Goal: Task Accomplishment & Management: Manage account settings

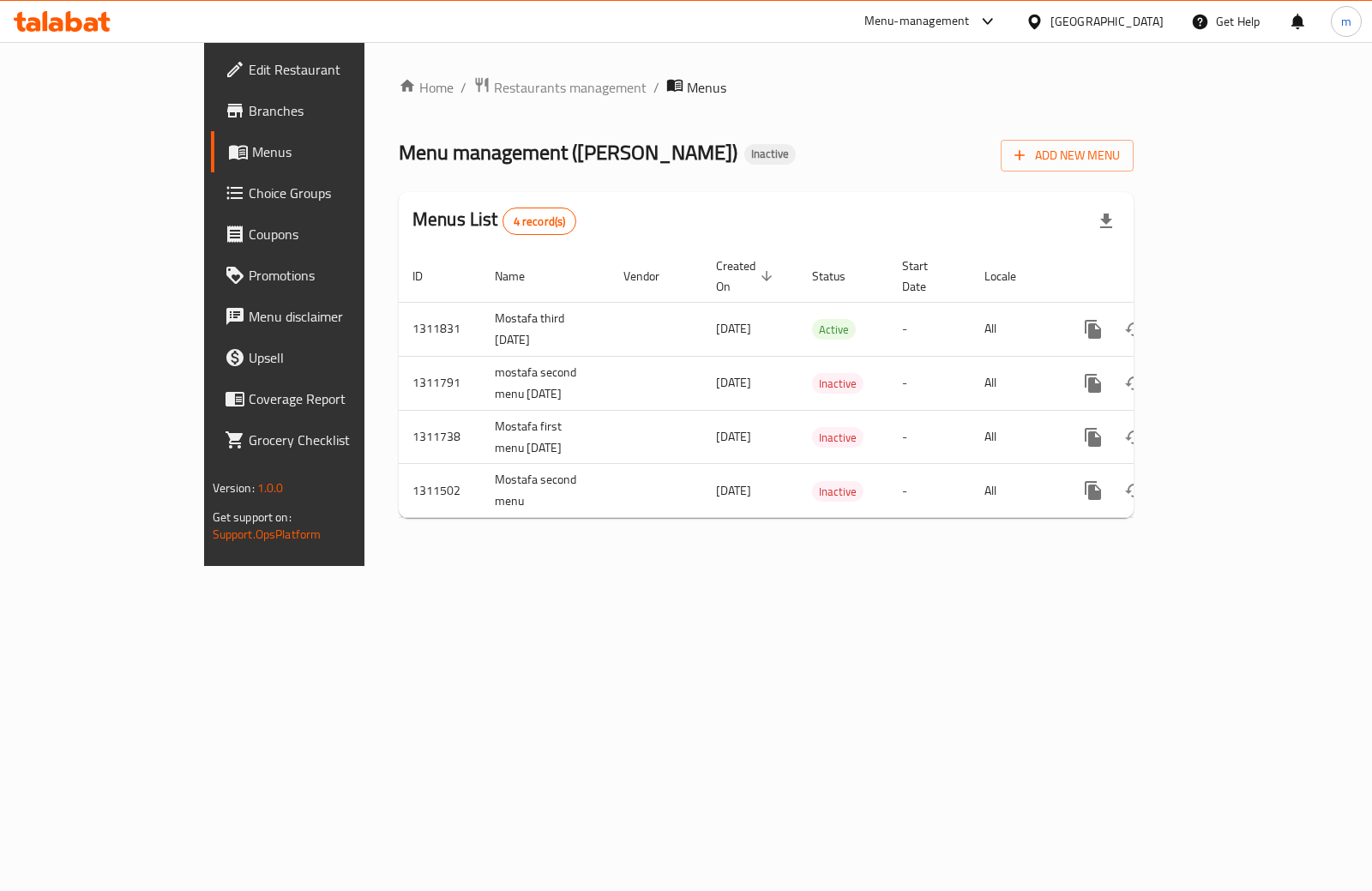
click at [651, 566] on div "Home / Restaurants management / Menus Menu management ( [PERSON_NAME] ) Inactiv…" at bounding box center [766, 303] width 803 height 524
click at [249, 105] on span "Branches" at bounding box center [334, 110] width 170 height 21
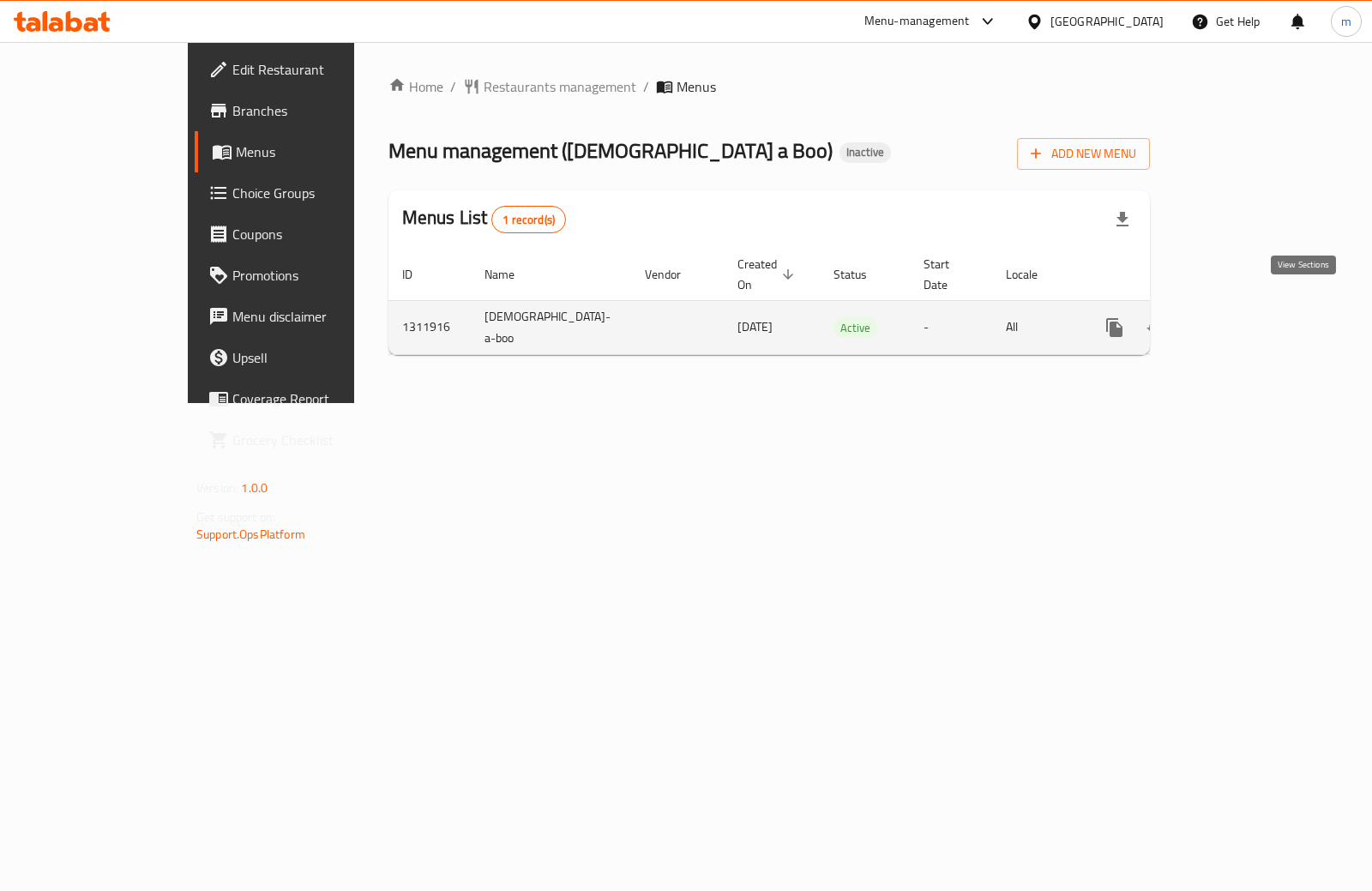
click at [1249, 317] on icon "enhanced table" at bounding box center [1239, 328] width 21 height 21
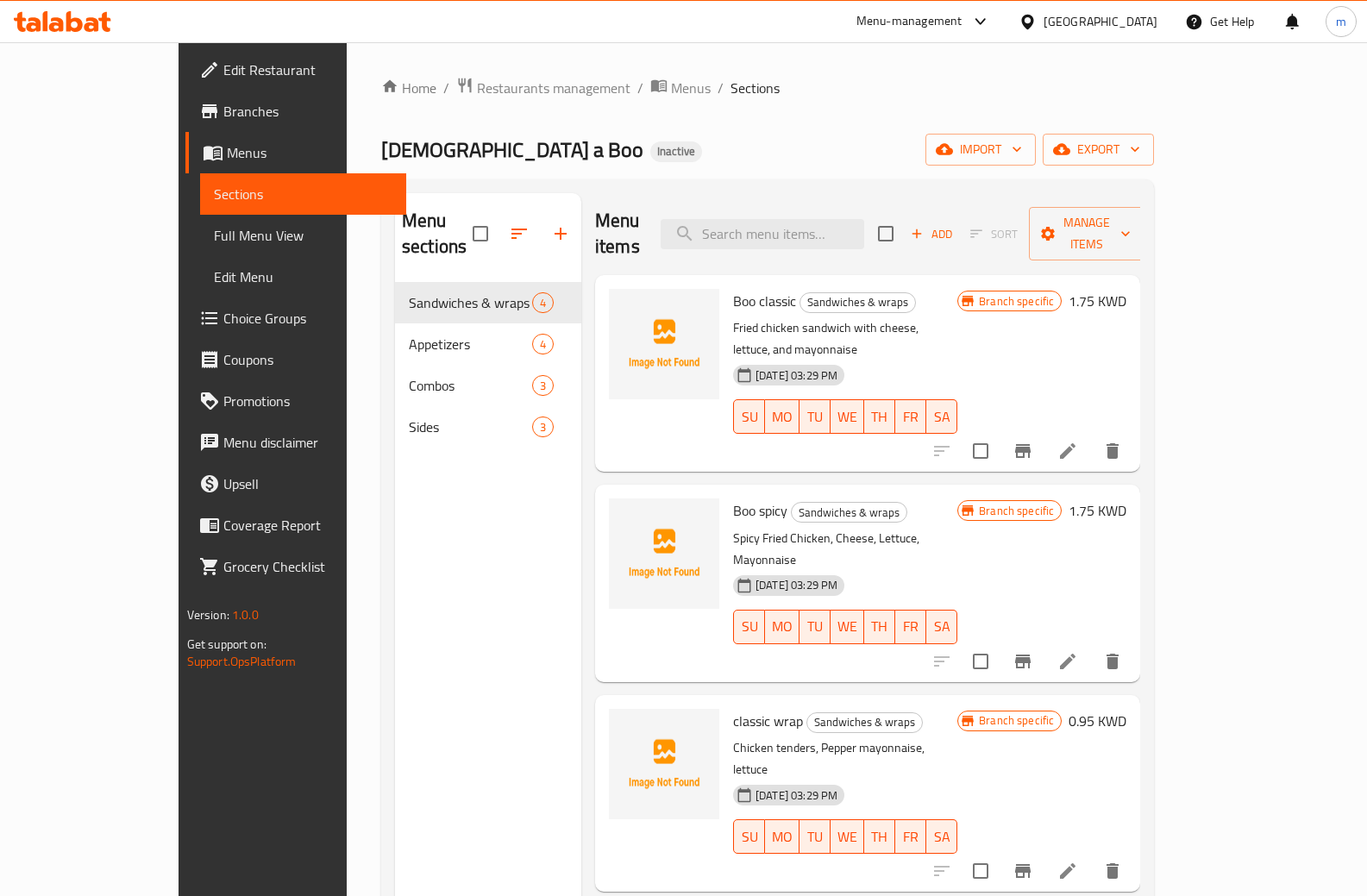
click at [214, 230] on span "Full Menu View" at bounding box center [303, 235] width 179 height 21
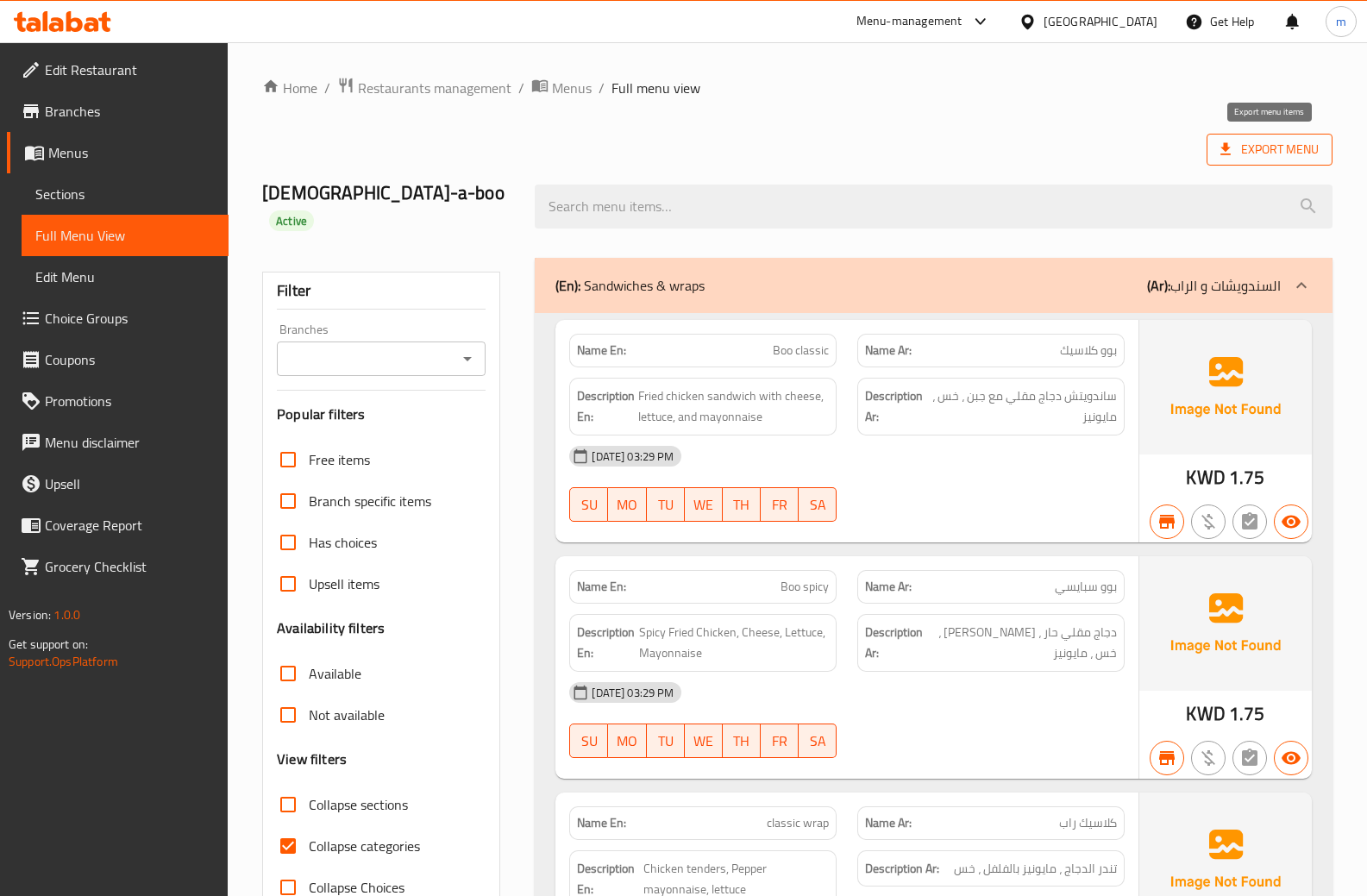
click at [1271, 142] on span "Export Menu" at bounding box center [1269, 149] width 98 height 22
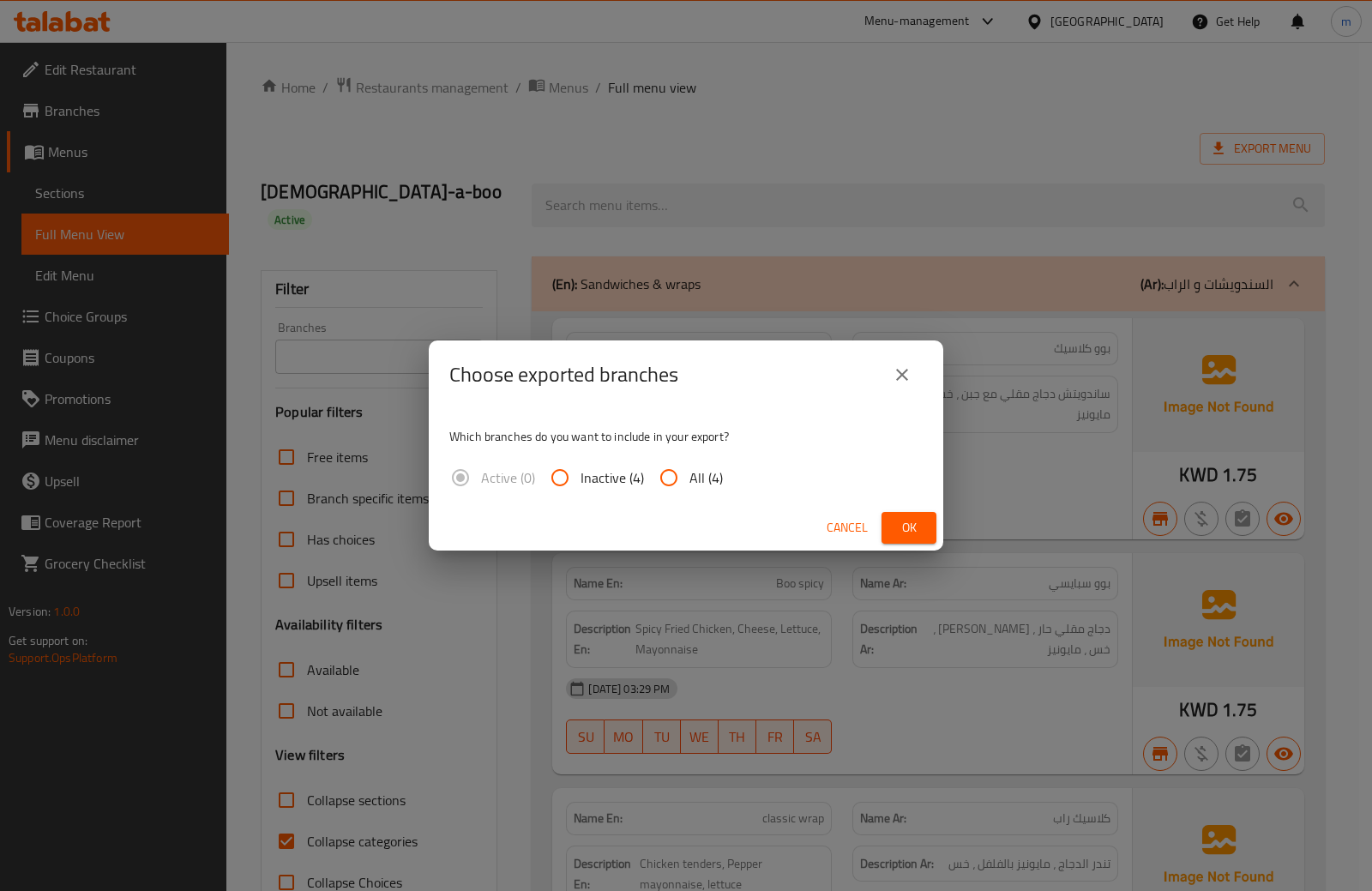
click at [912, 374] on icon "close" at bounding box center [902, 375] width 21 height 21
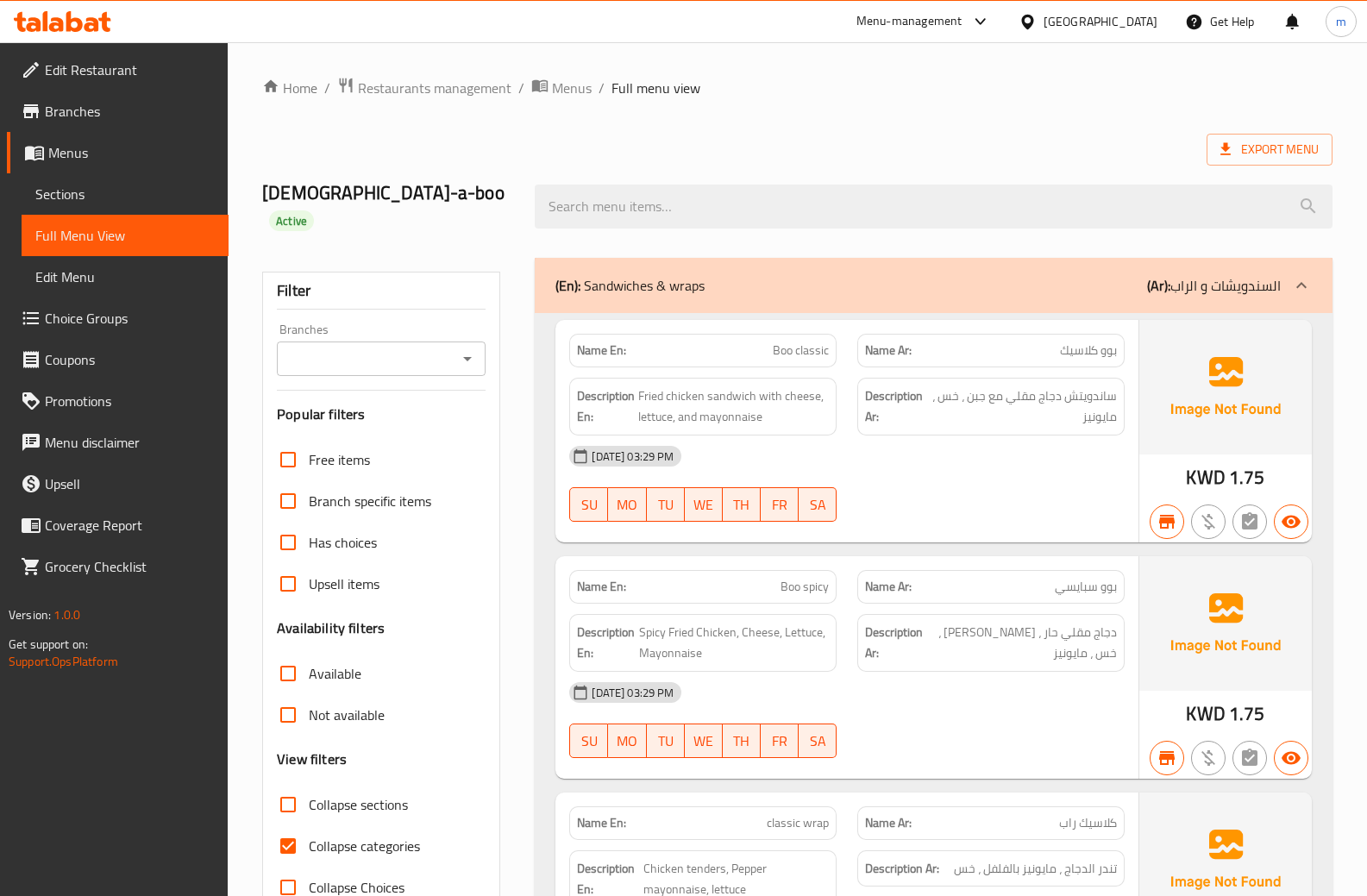
click at [112, 192] on span "Sections" at bounding box center [124, 194] width 179 height 21
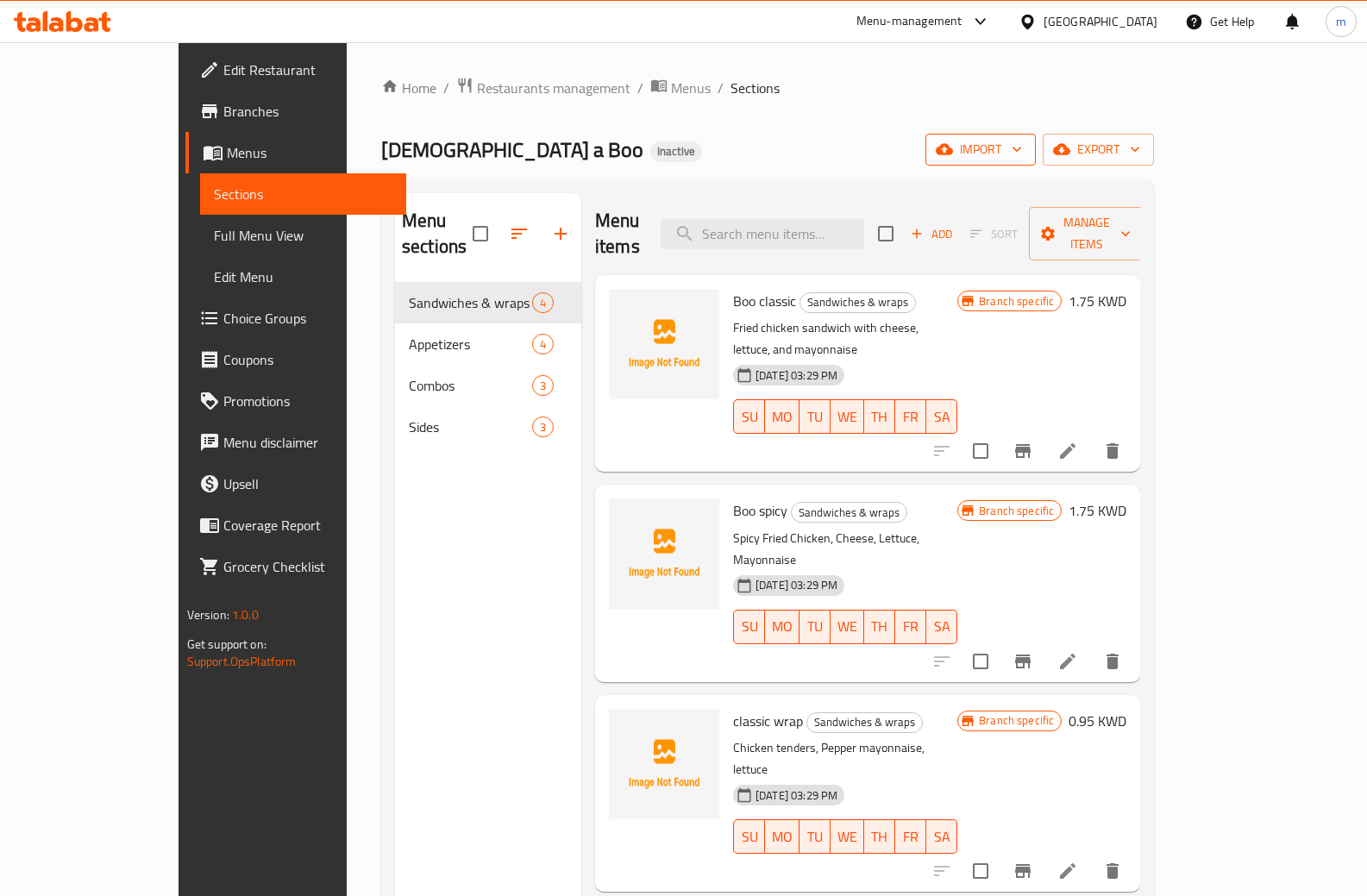
click at [1022, 150] on span "import" at bounding box center [980, 149] width 83 height 22
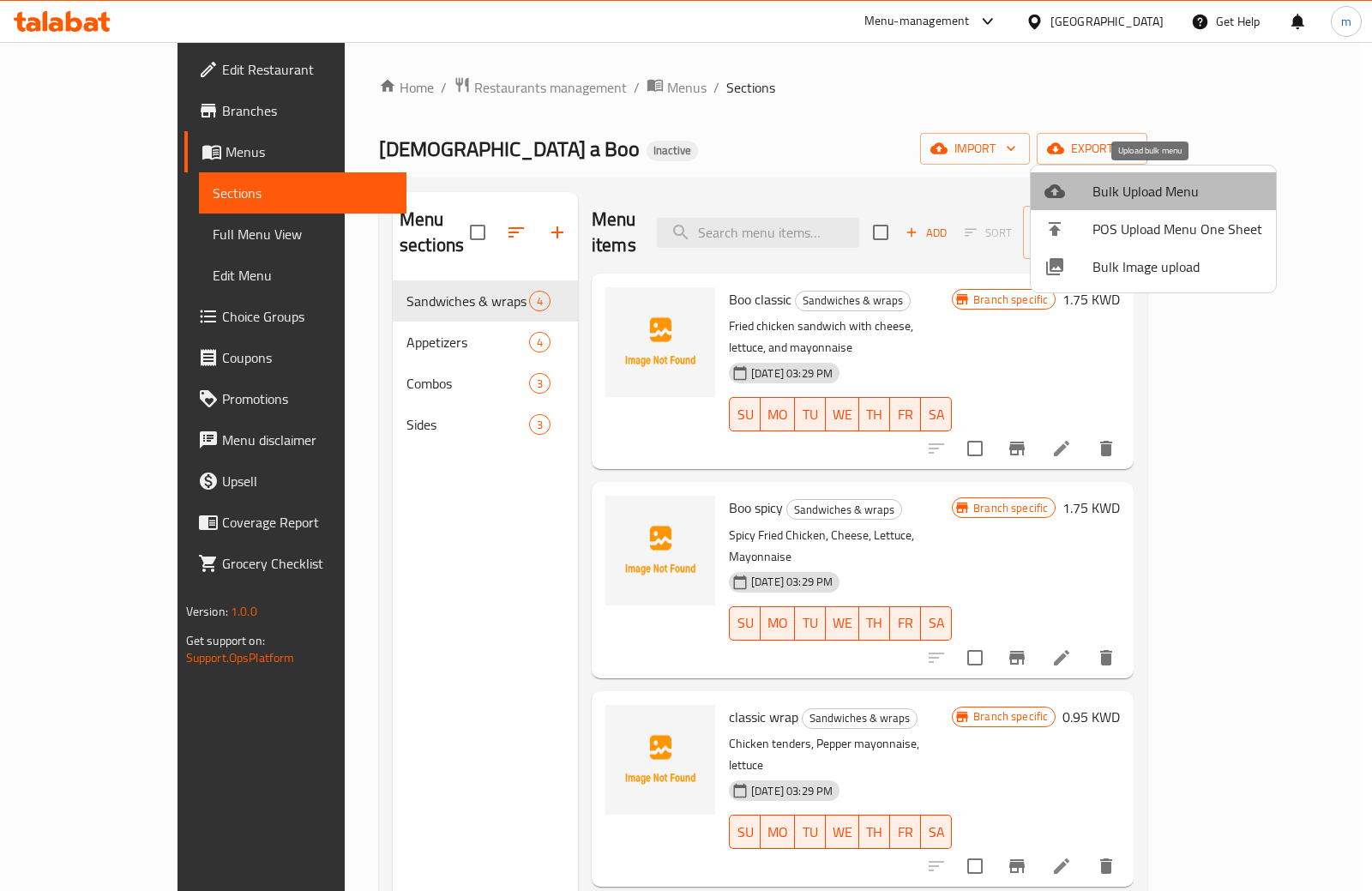
click at [1183, 196] on span "Bulk Upload Menu" at bounding box center [1177, 191] width 170 height 21
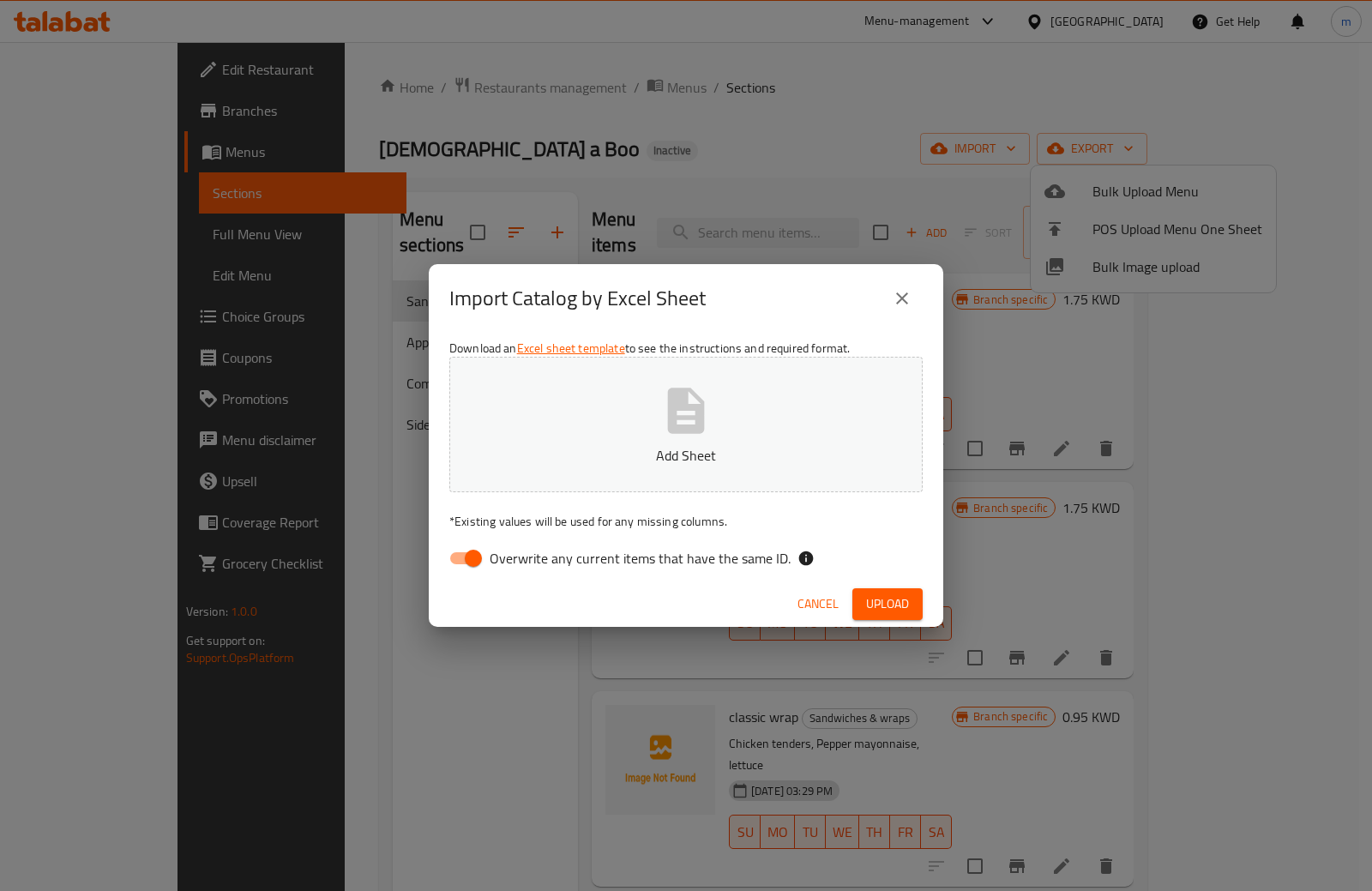
click at [470, 553] on input "Overwrite any current items that have the same ID." at bounding box center [473, 557] width 97 height 32
checkbox input "false"
click at [678, 422] on icon "button" at bounding box center [686, 410] width 55 height 55
click at [904, 608] on span "Upload" at bounding box center [887, 604] width 43 height 22
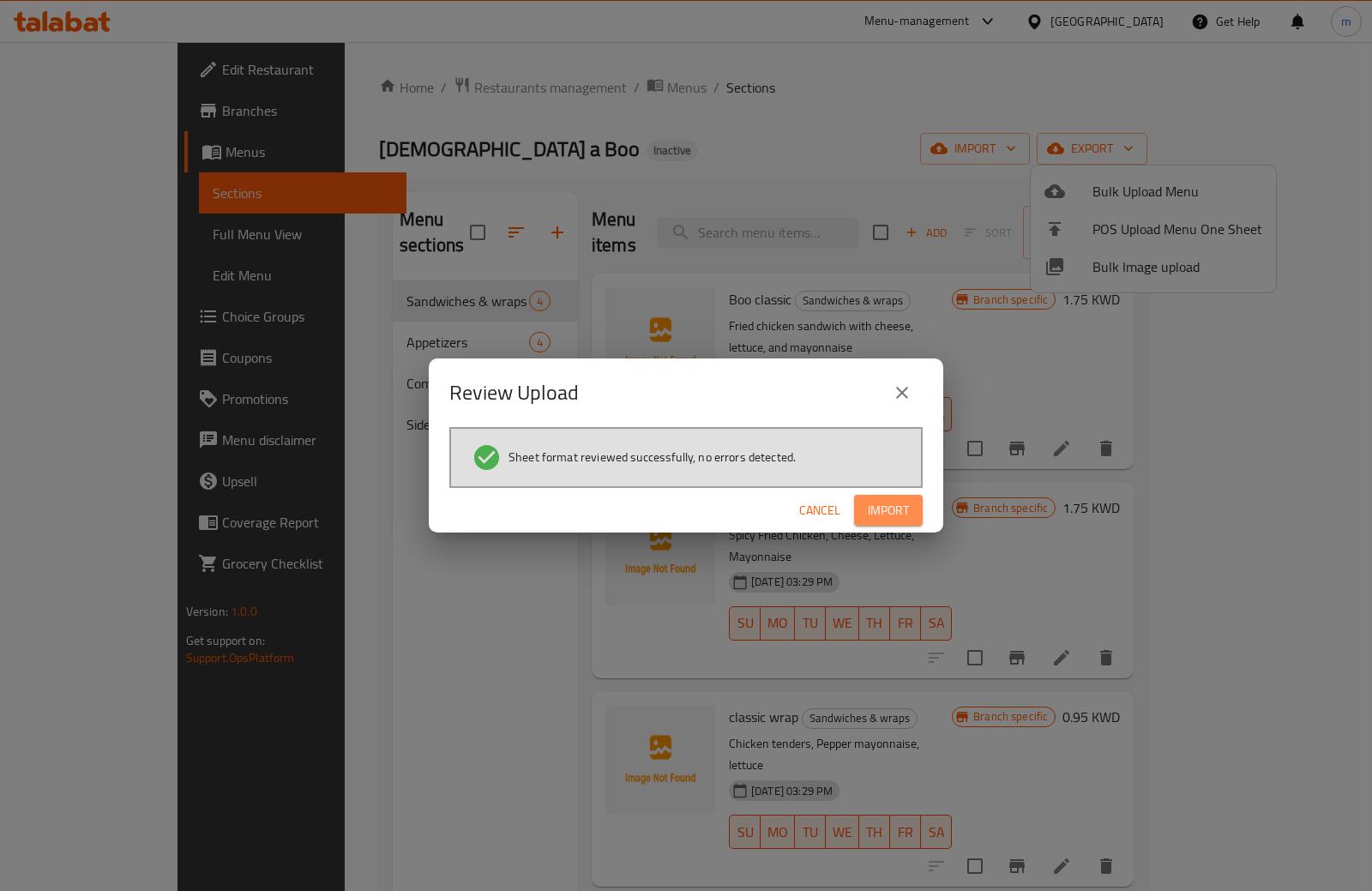
click at [903, 509] on span "Import" at bounding box center [888, 510] width 41 height 22
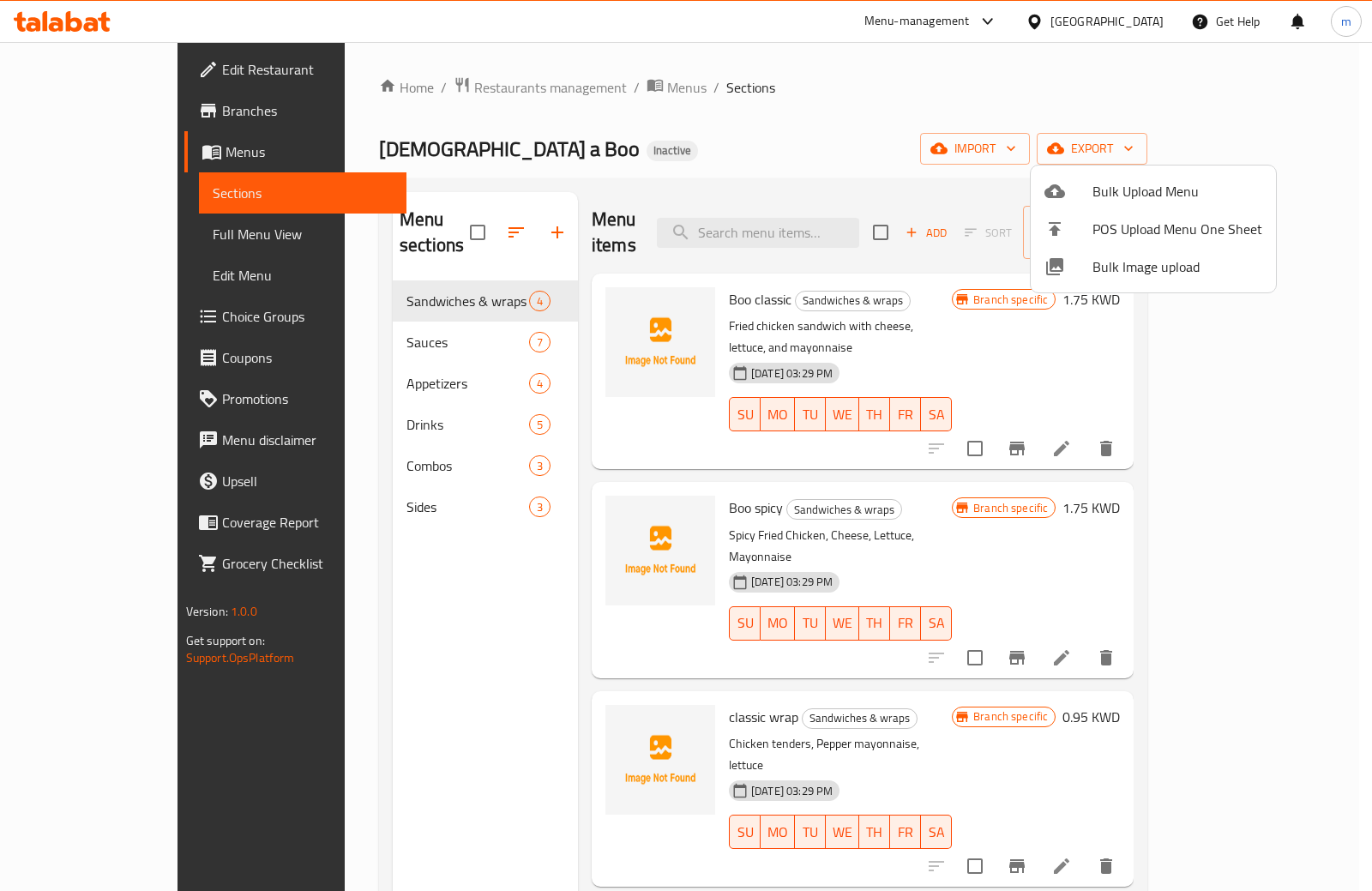
click at [355, 318] on div at bounding box center [686, 445] width 1372 height 891
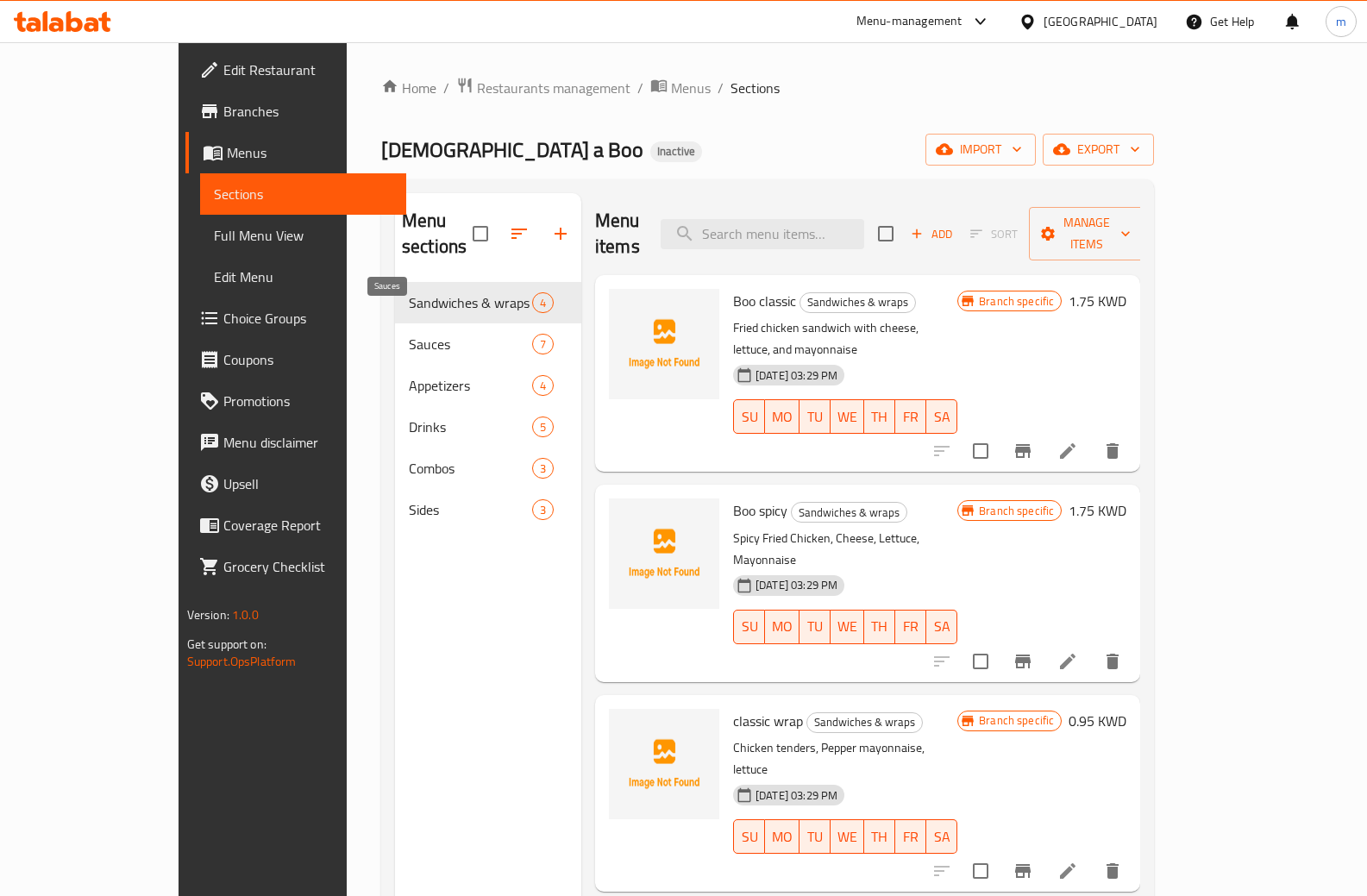
click at [409, 334] on span "Sauces" at bounding box center [470, 344] width 123 height 21
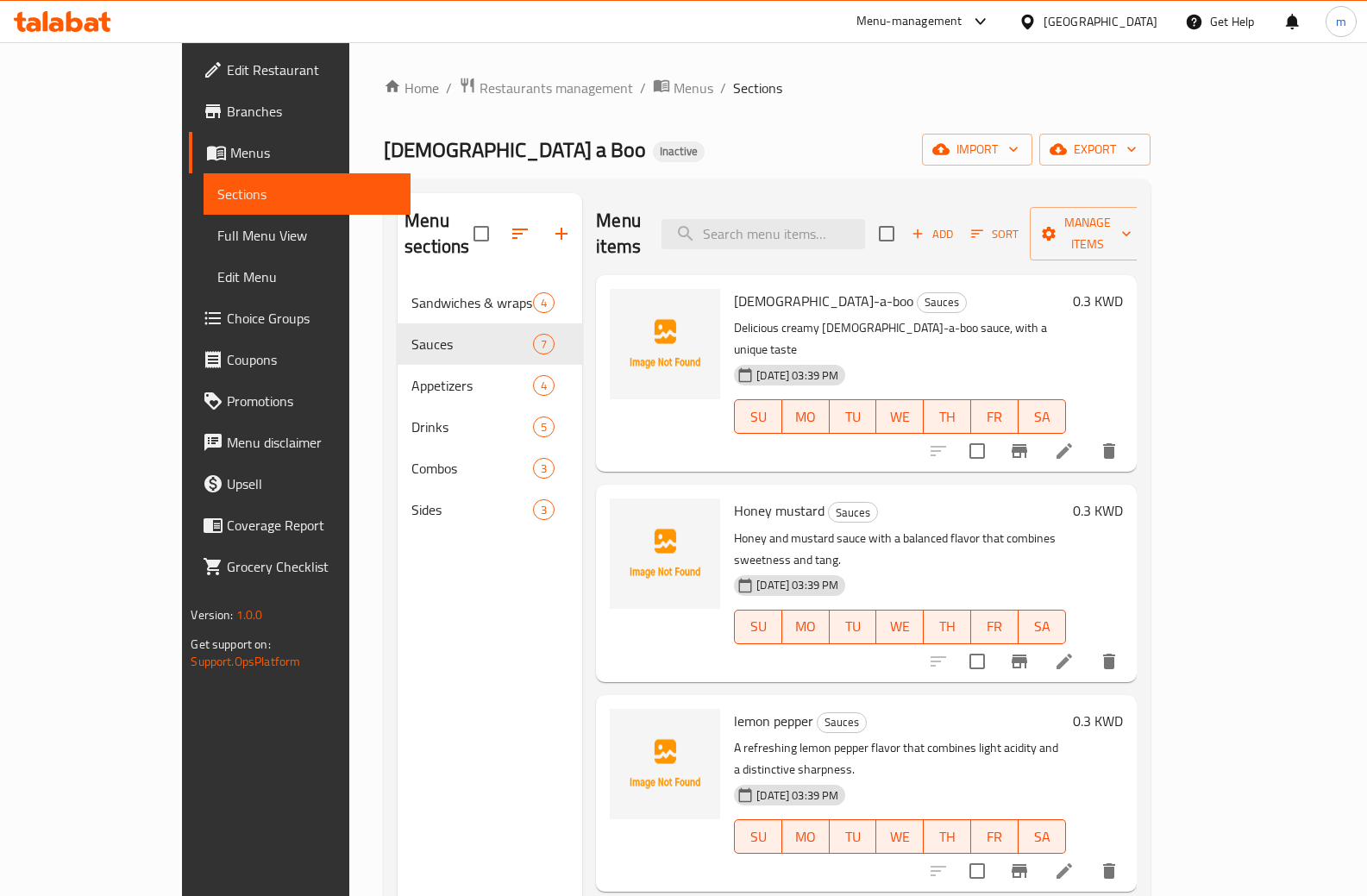
click at [218, 230] on span "Full Menu View" at bounding box center [307, 235] width 179 height 21
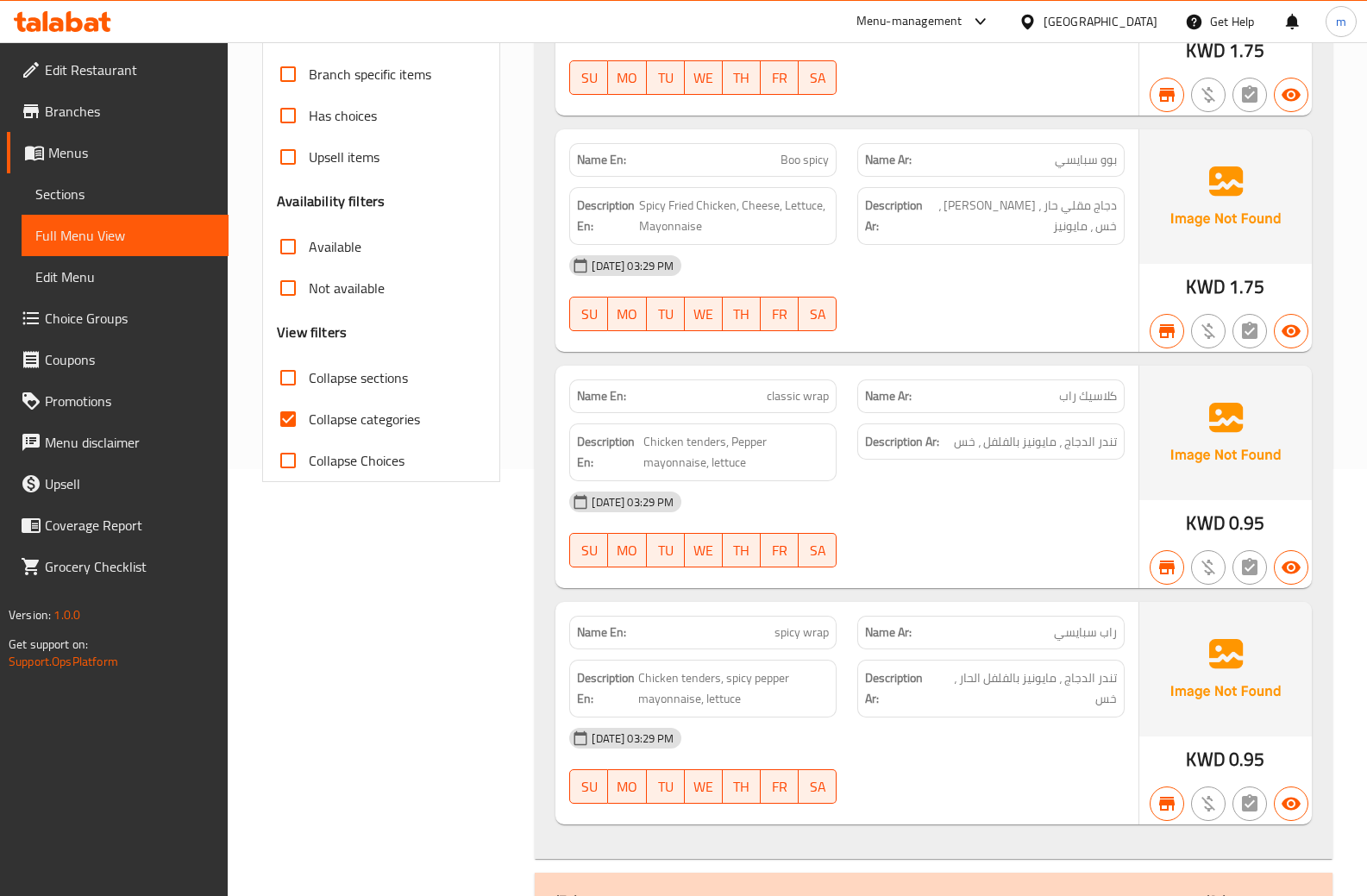
scroll to position [431, 0]
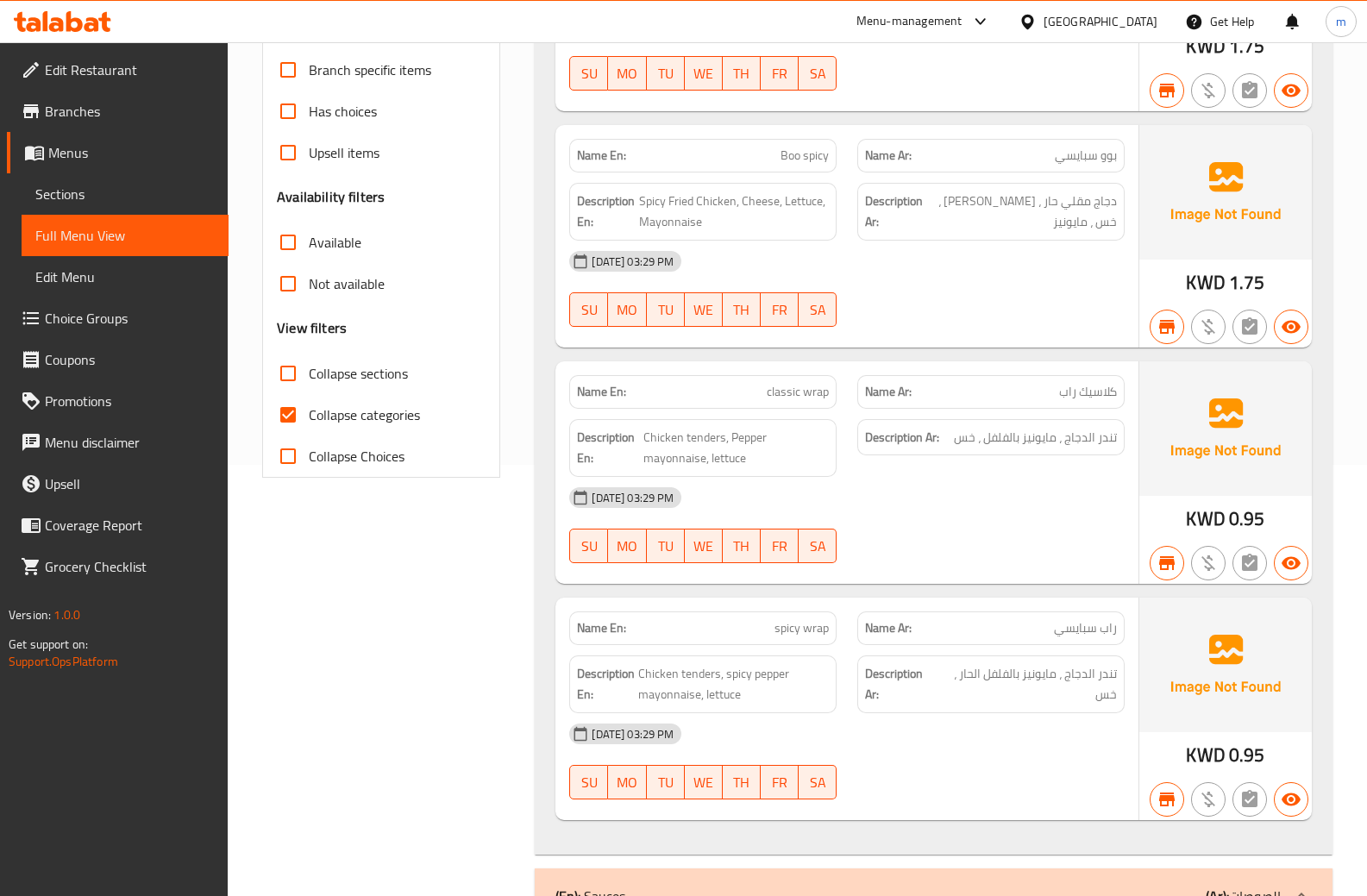
click at [288, 394] on input "Collapse categories" at bounding box center [288, 414] width 41 height 41
checkbox input "false"
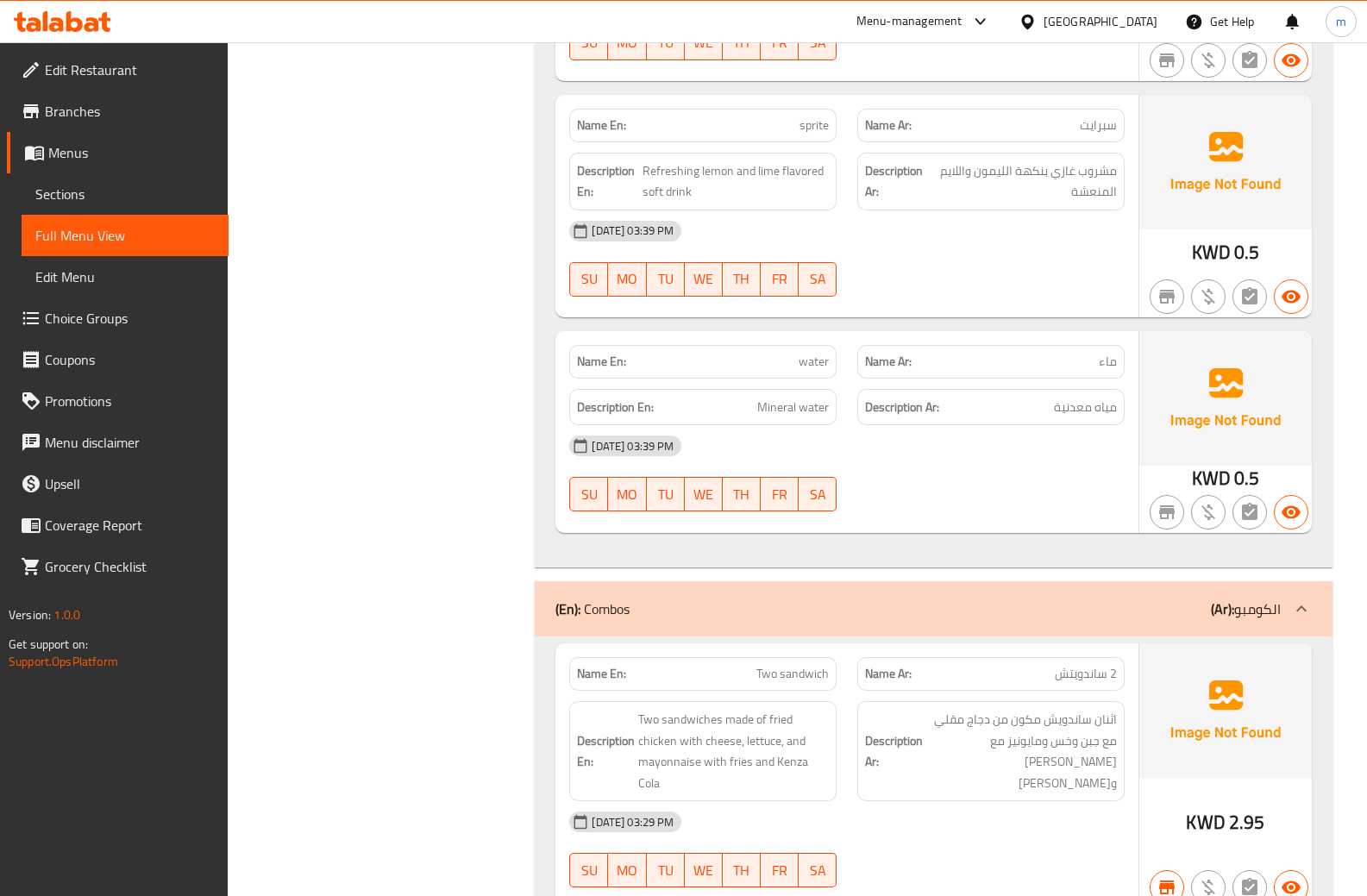
scroll to position [4829, 0]
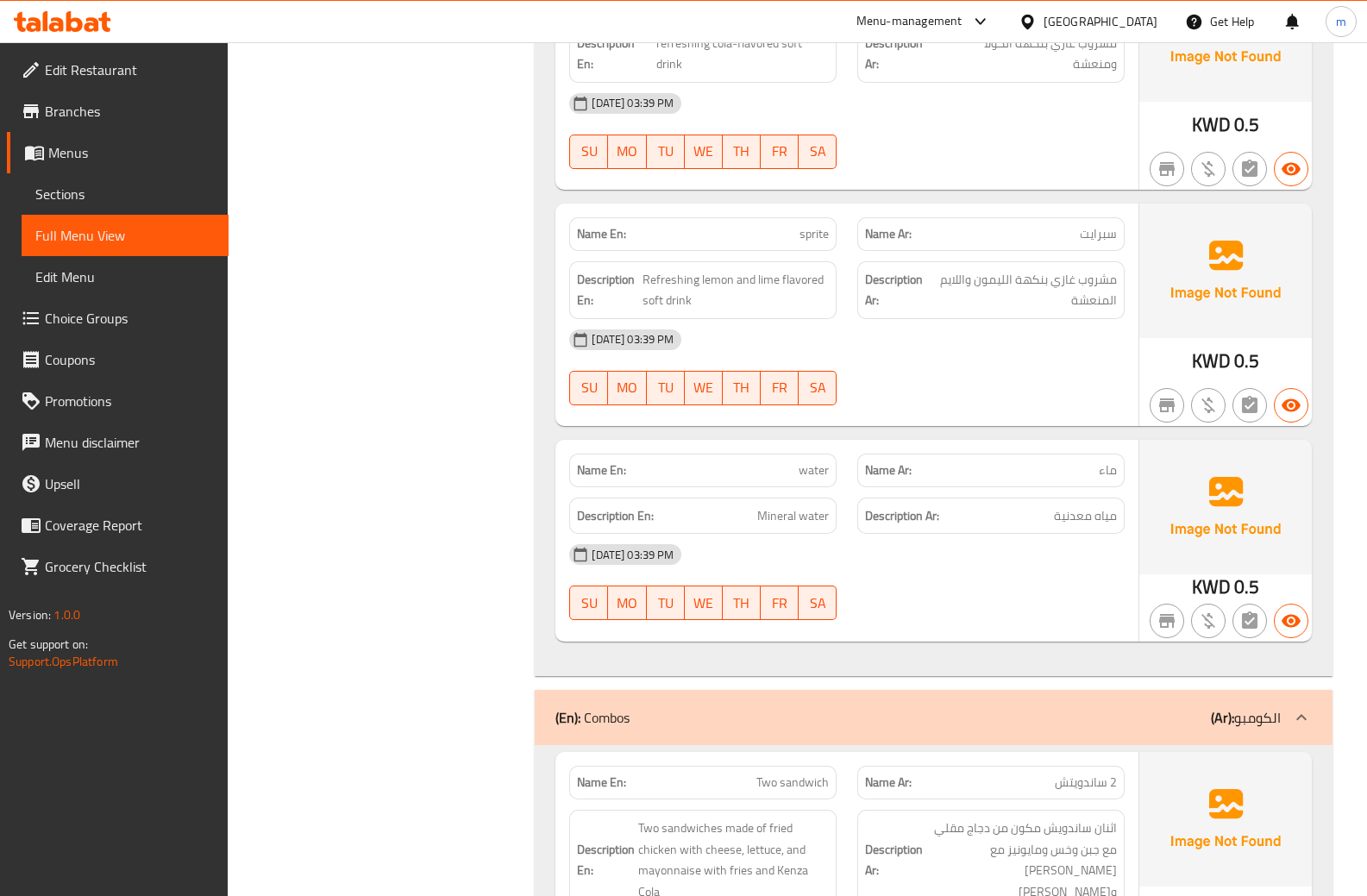
click at [139, 221] on link "Full Menu View" at bounding box center [125, 235] width 207 height 41
click at [90, 235] on span "Full Menu View" at bounding box center [124, 235] width 179 height 21
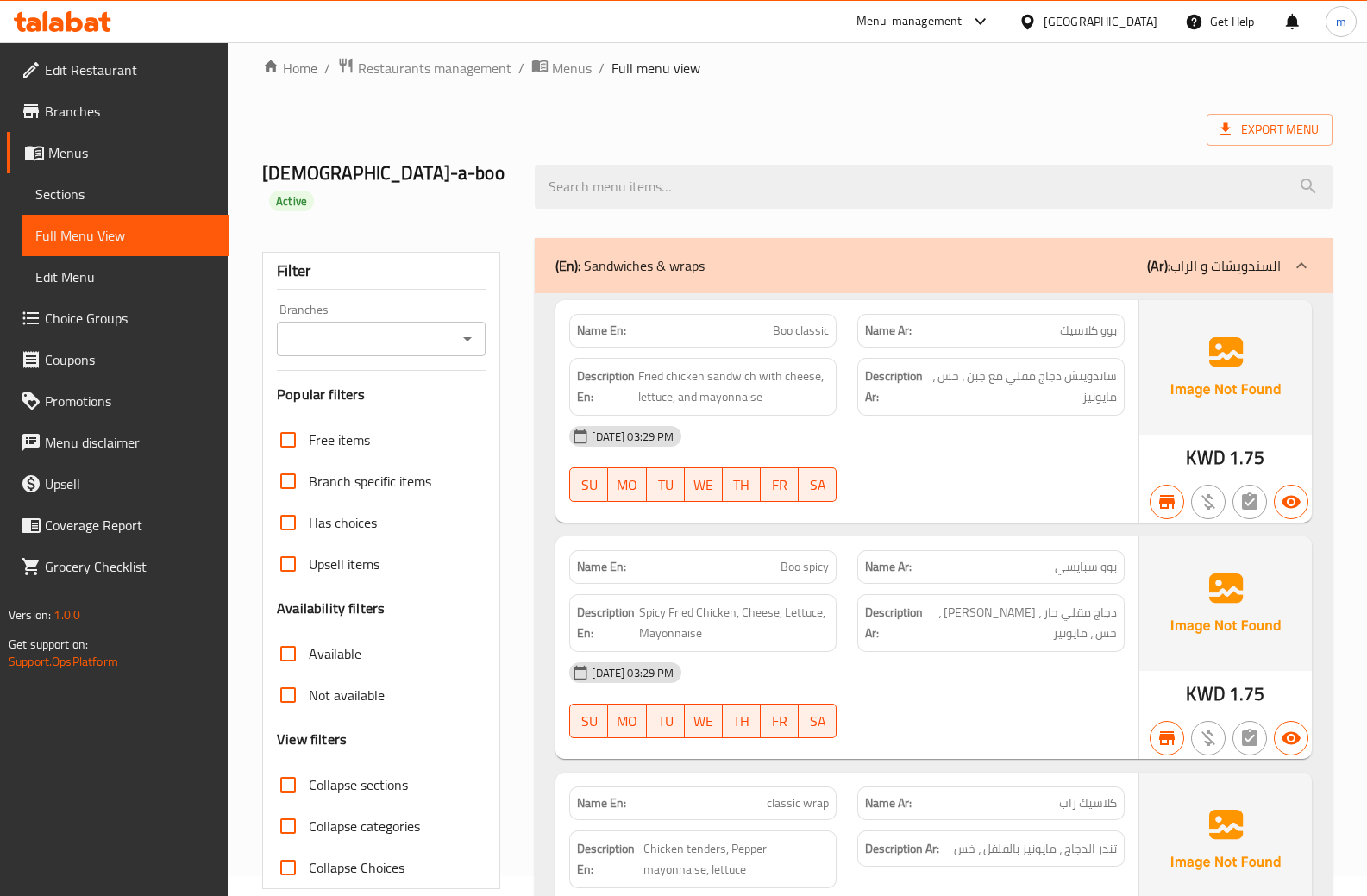
scroll to position [87, 0]
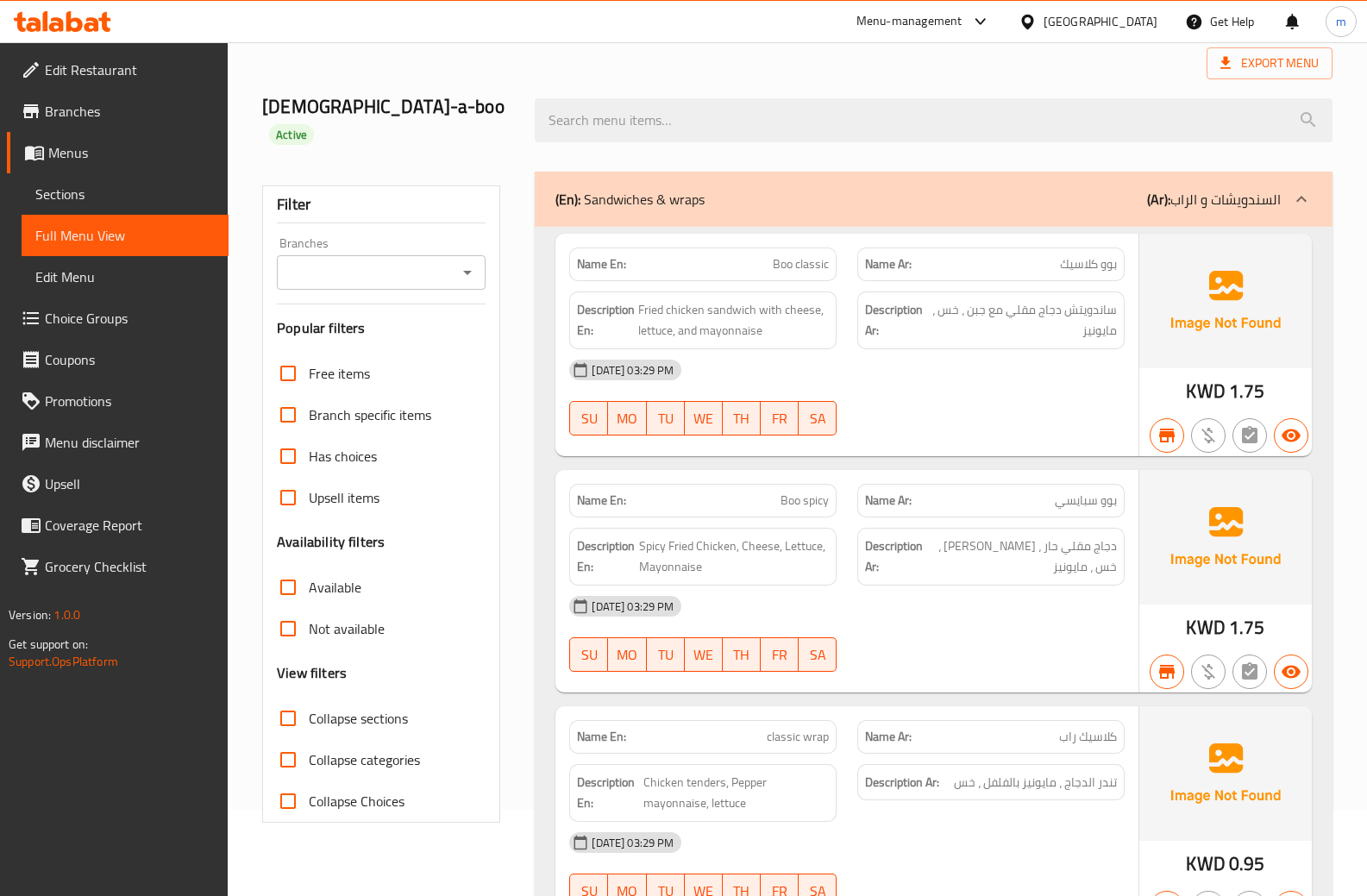
click at [1030, 189] on div "(En): Sandwiches & wraps (Ar): السندويشات و الراب" at bounding box center [918, 199] width 725 height 21
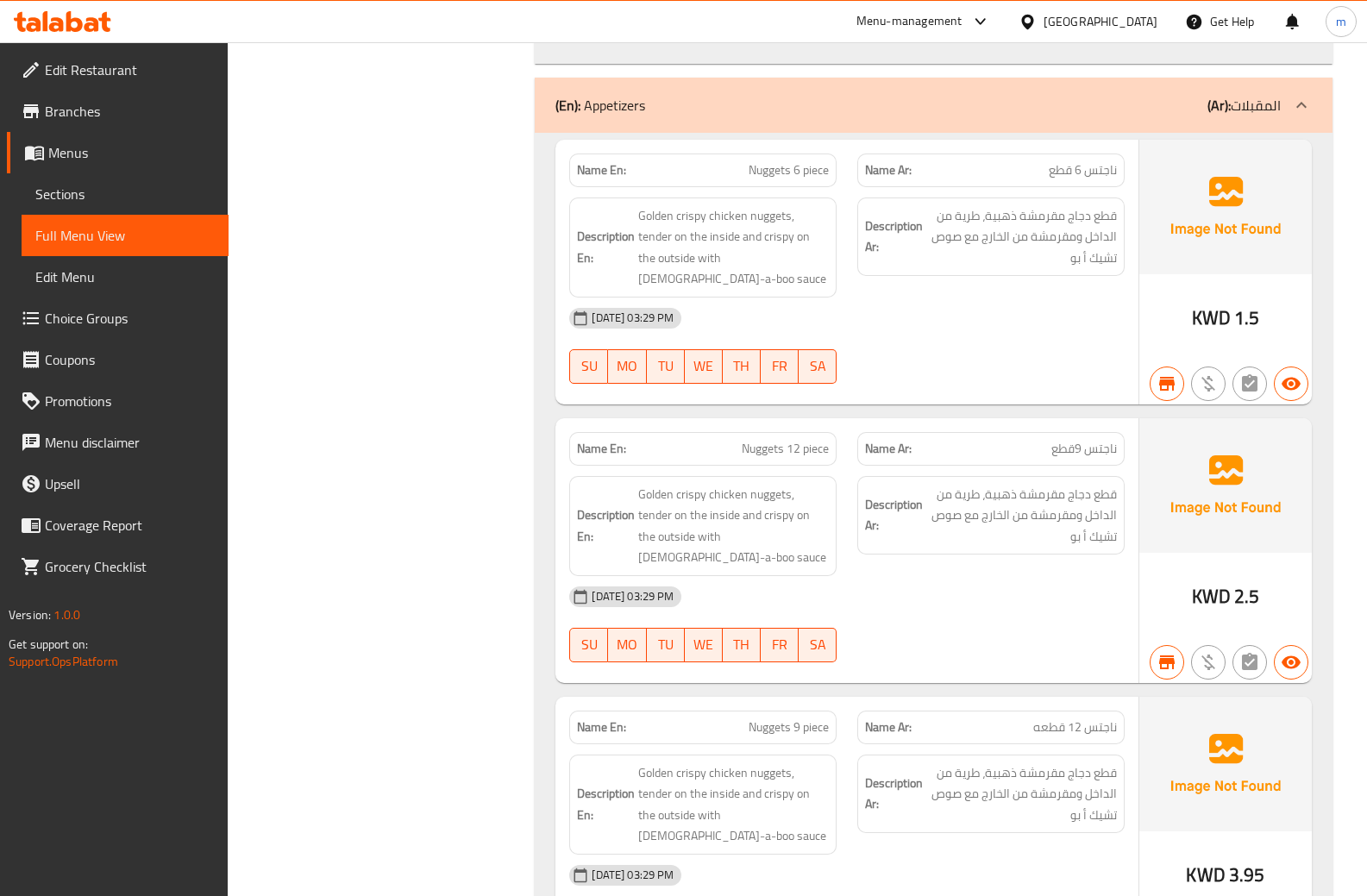
scroll to position [1983, 0]
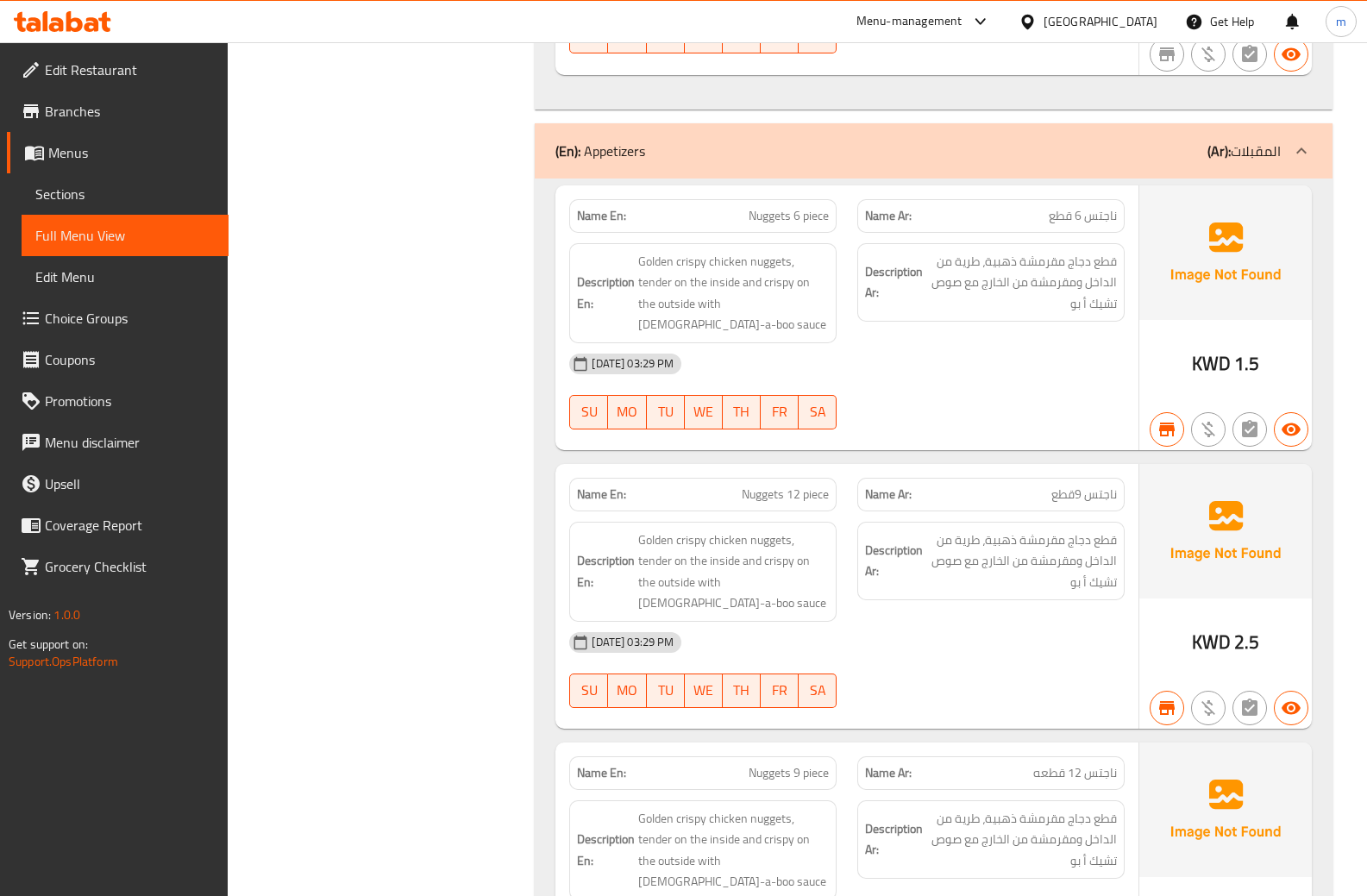
click at [1188, 123] on div "(En): Appetizers (Ar): المقبلات" at bounding box center [933, 150] width 798 height 55
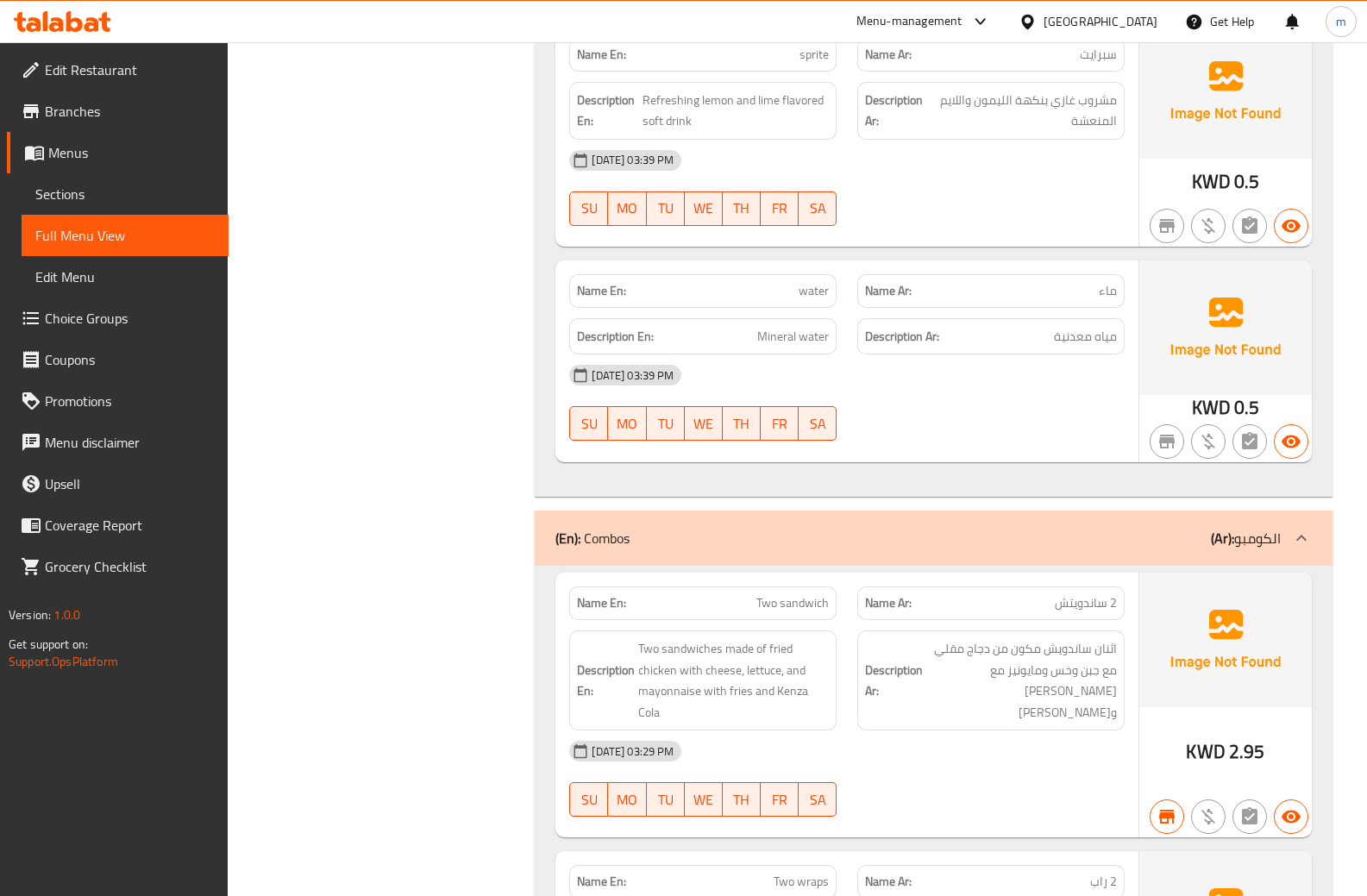
scroll to position [3018, 0]
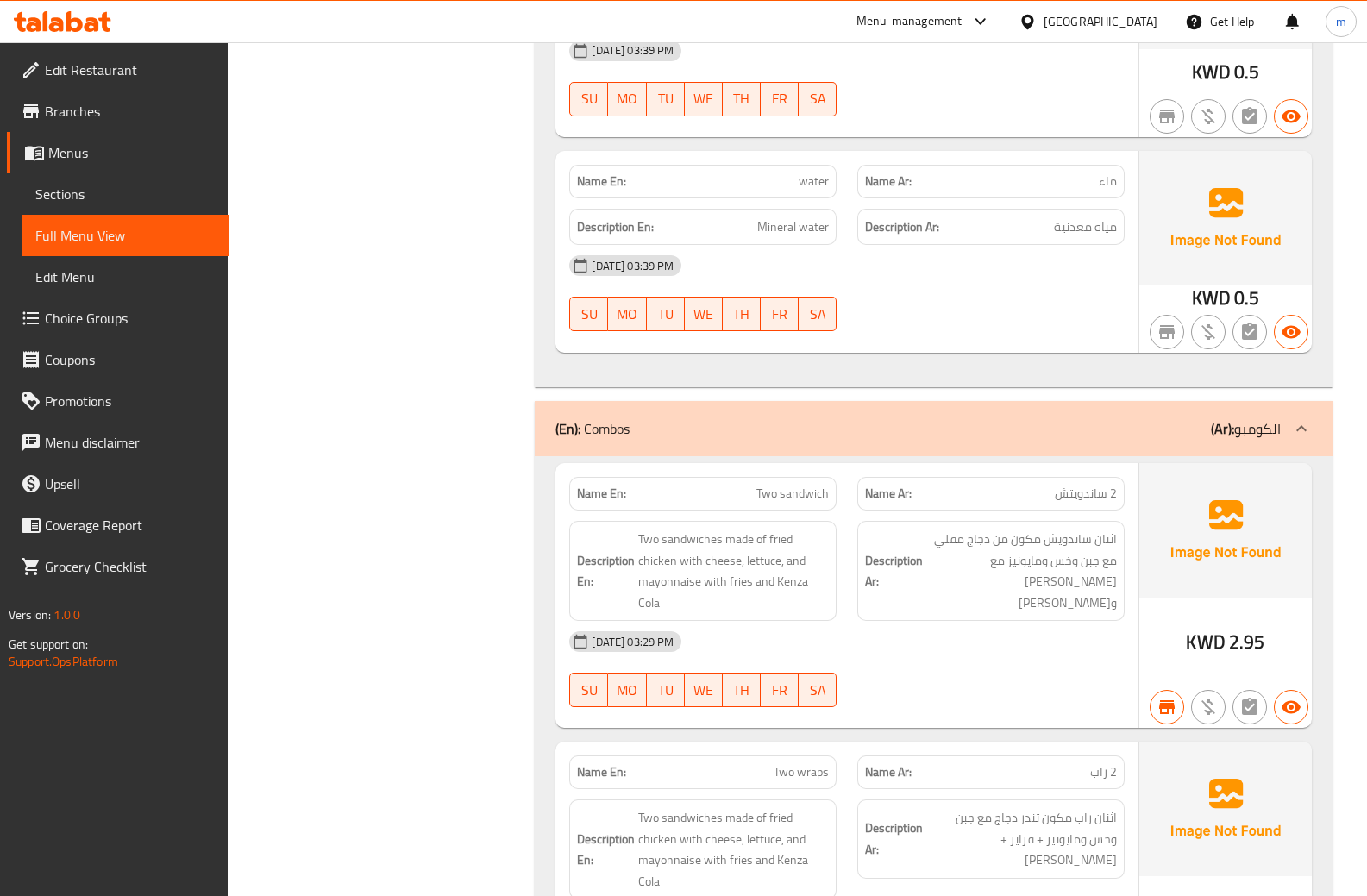
click at [1228, 415] on b "(Ar):" at bounding box center [1222, 428] width 24 height 26
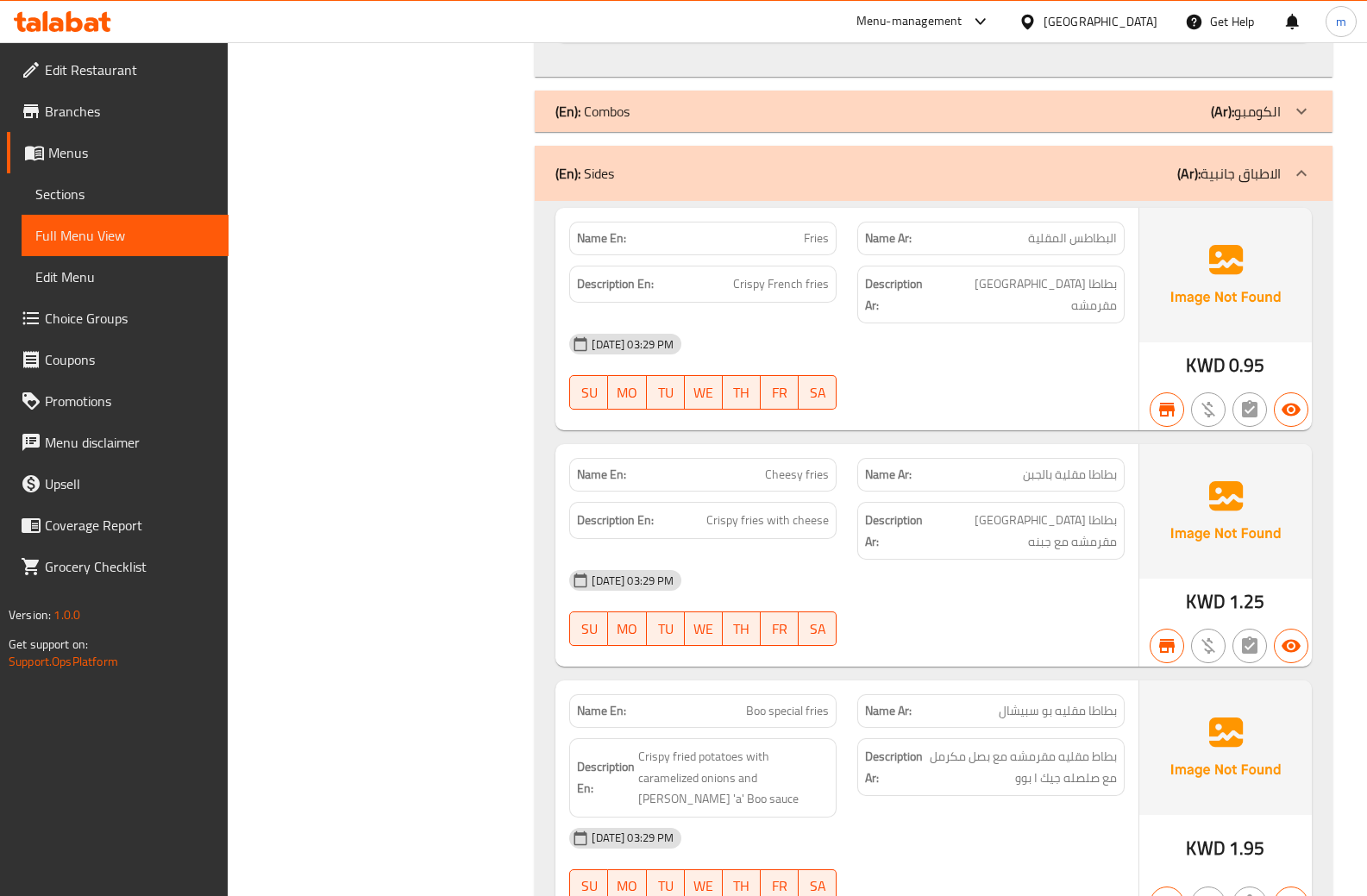
scroll to position [3338, 0]
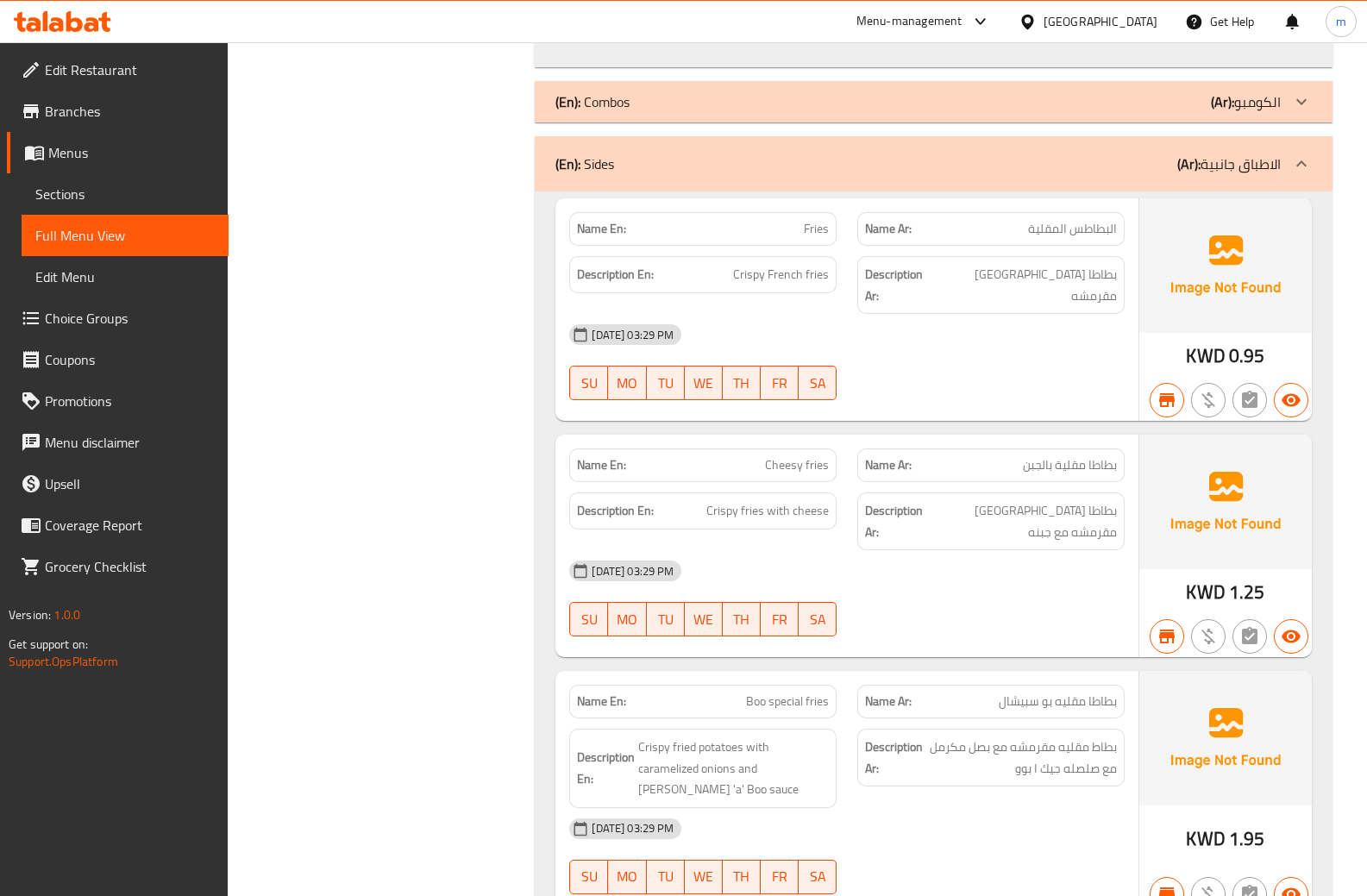
click at [1238, 154] on p "(Ar): الاطباق جانبية" at bounding box center [1229, 164] width 103 height 21
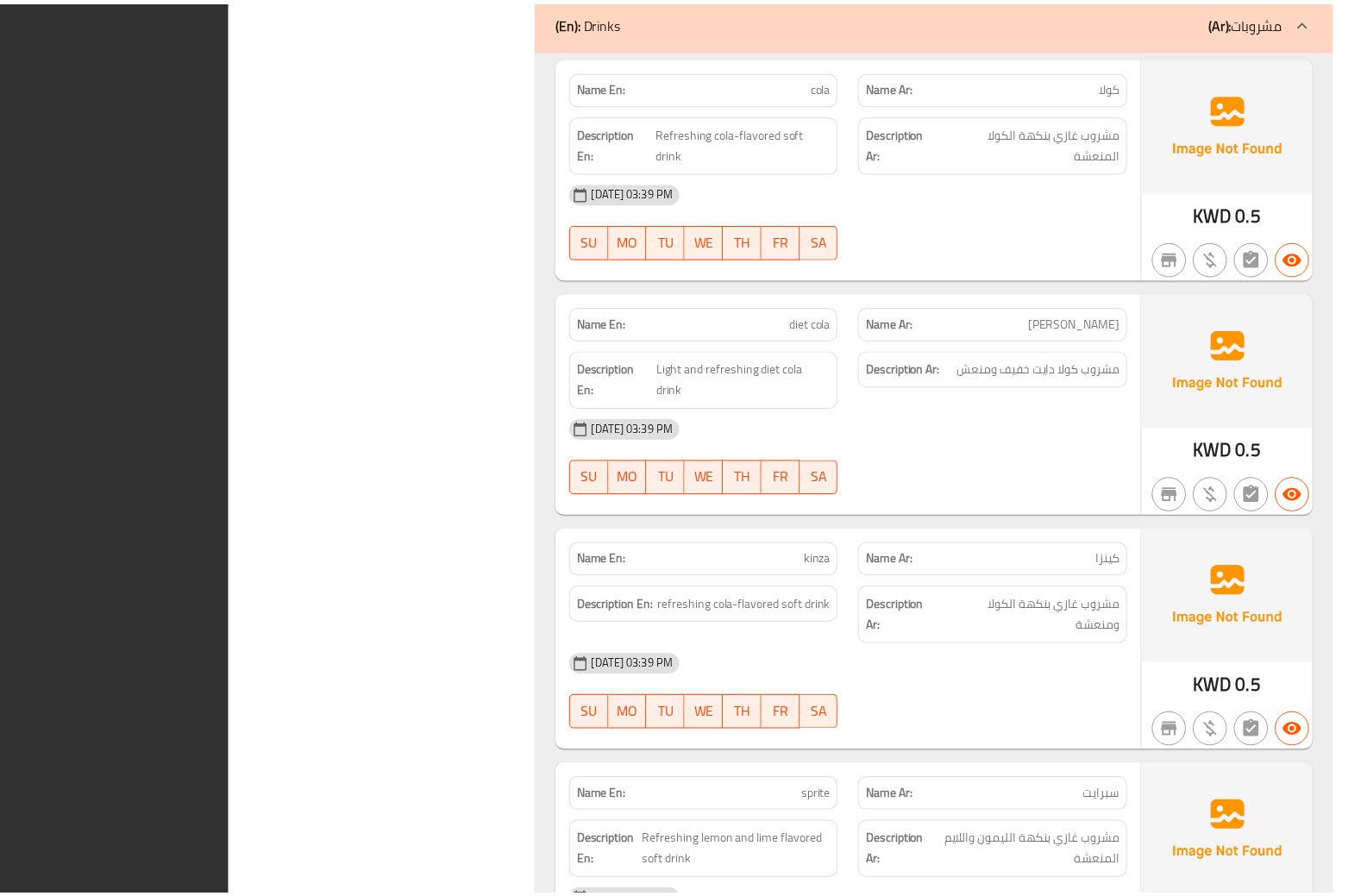
scroll to position [2573, 0]
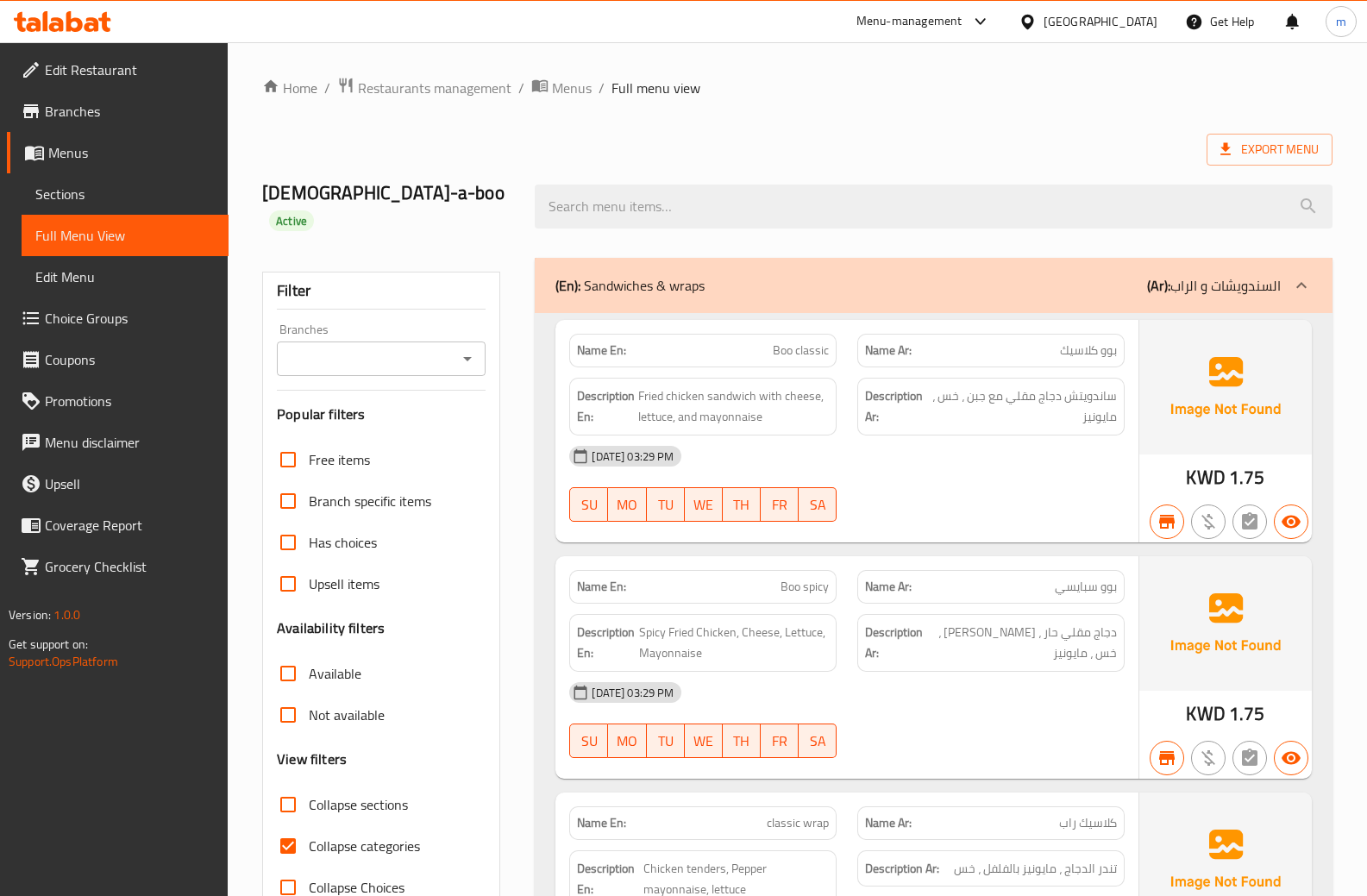
click at [124, 191] on span "Sections" at bounding box center [124, 194] width 179 height 21
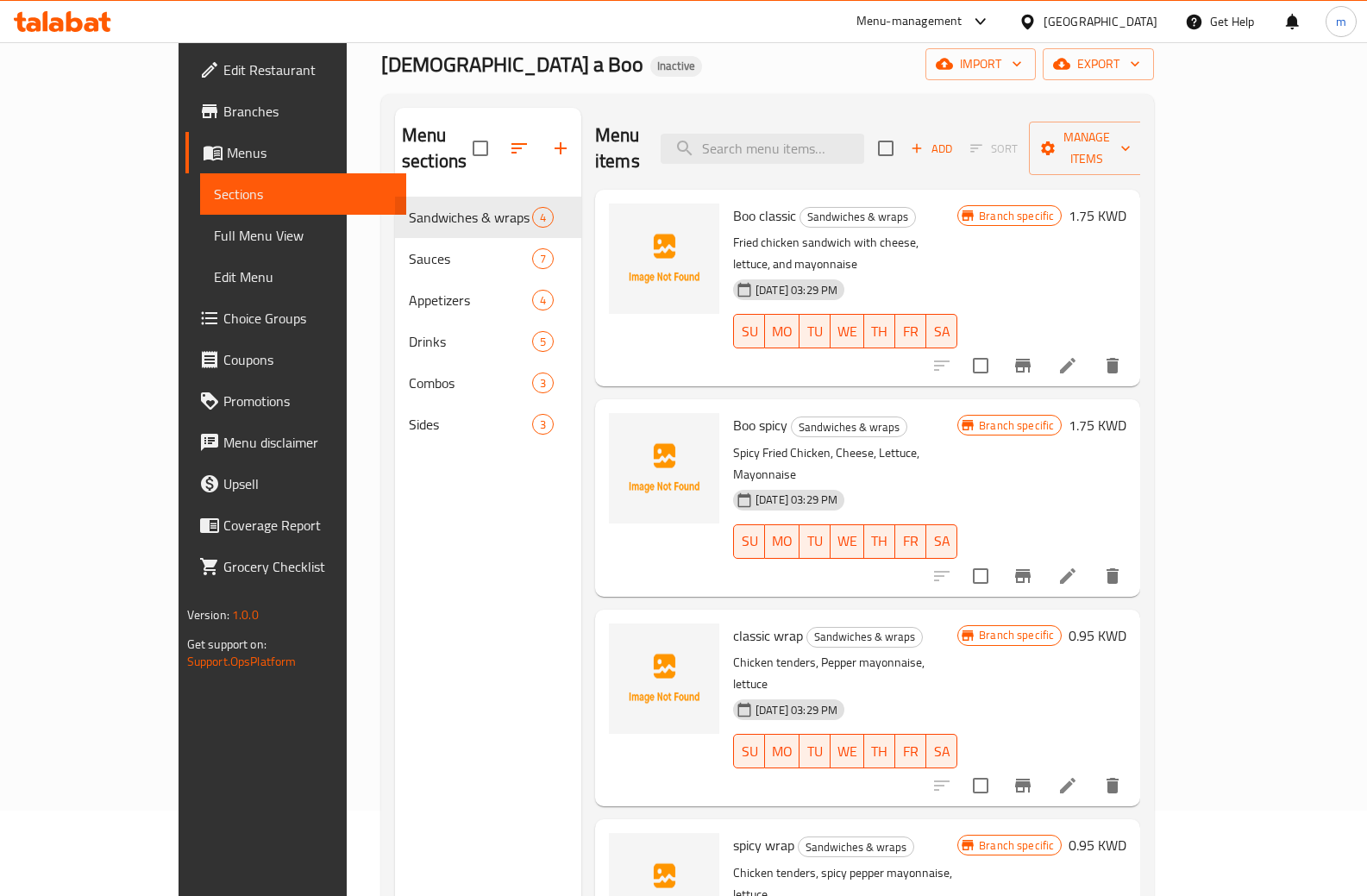
scroll to position [87, 0]
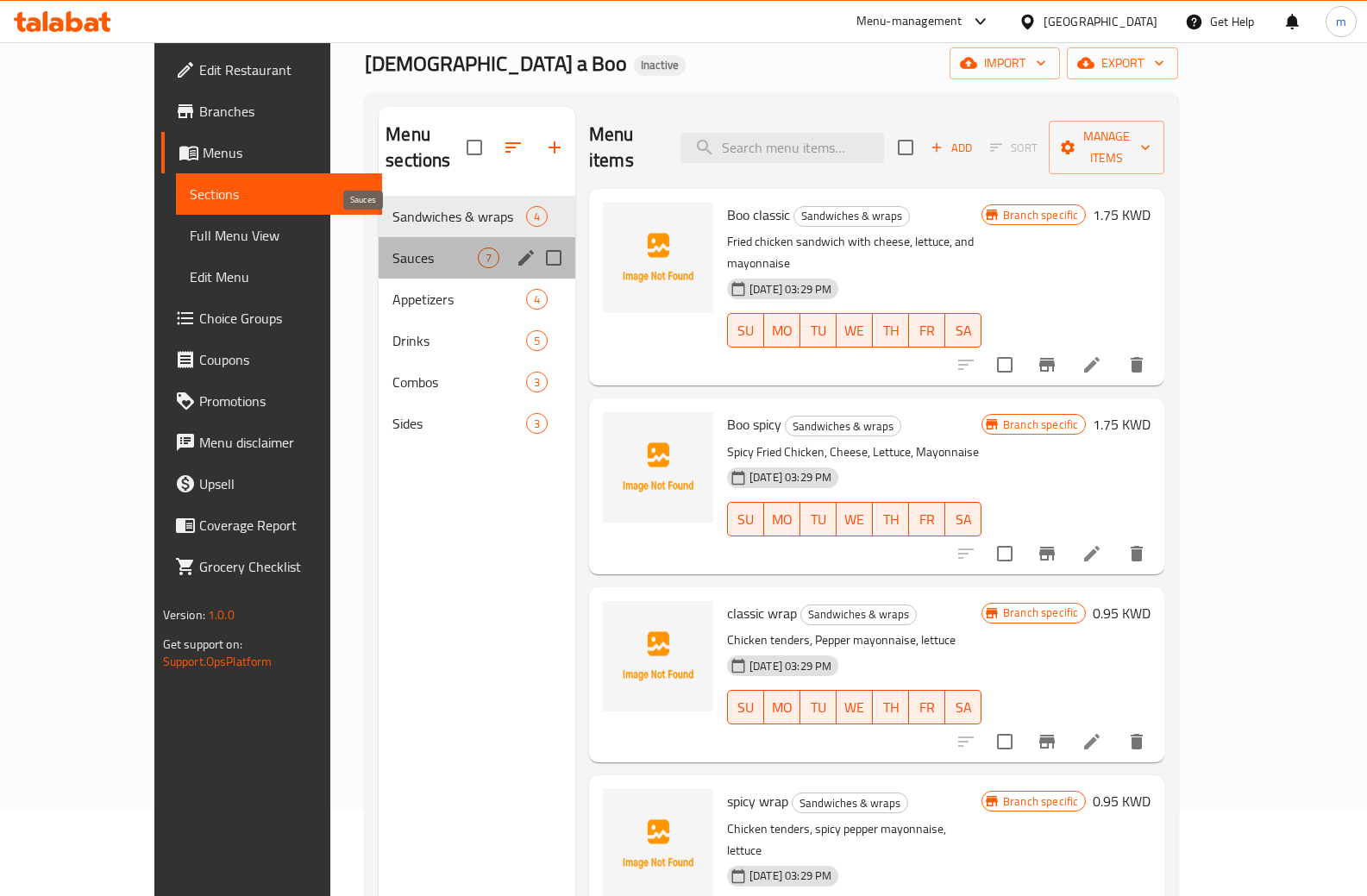
click at [392, 247] on span "Sauces" at bounding box center [435, 258] width 86 height 21
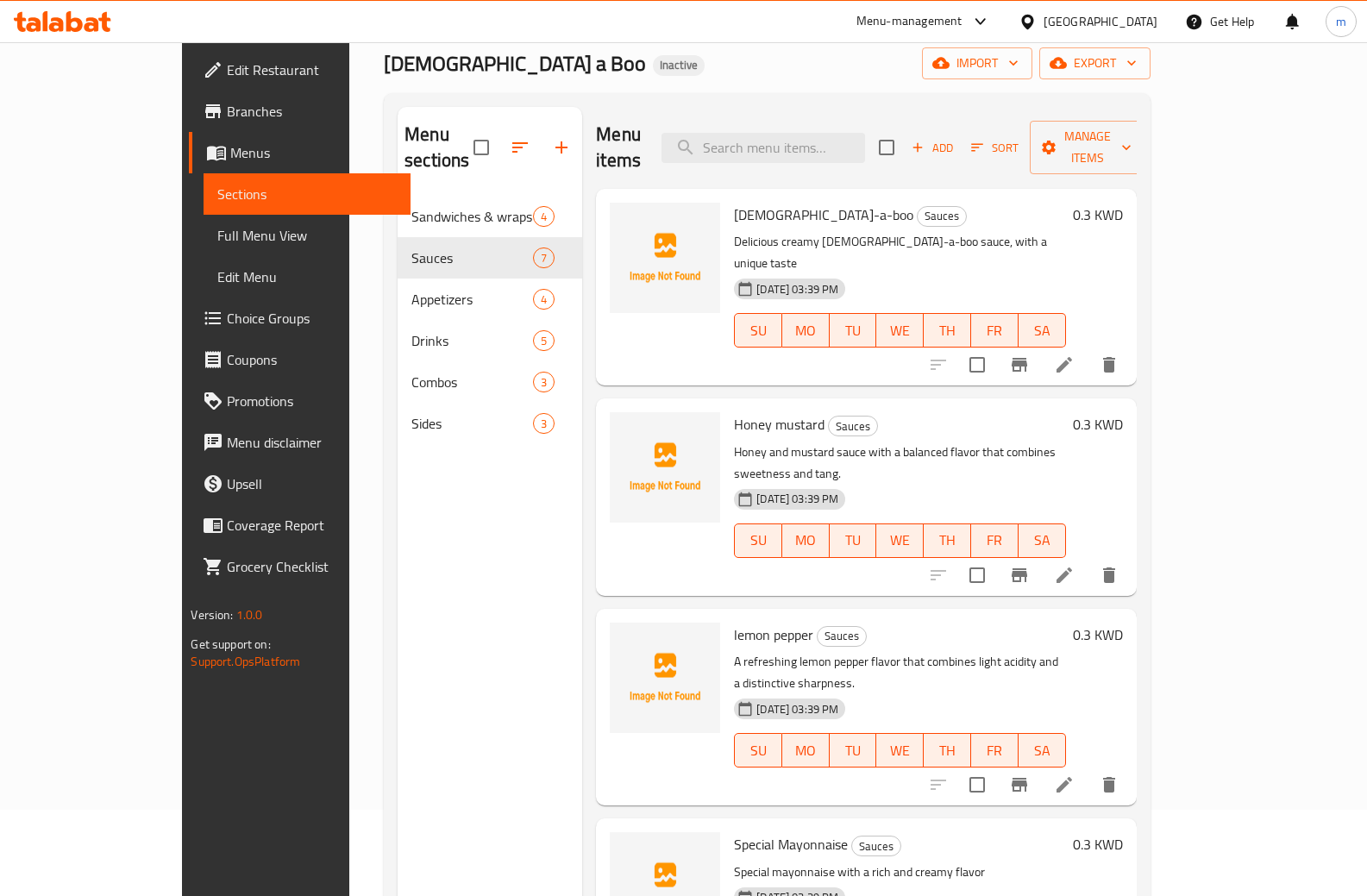
click at [1088, 350] on li at bounding box center [1064, 365] width 48 height 31
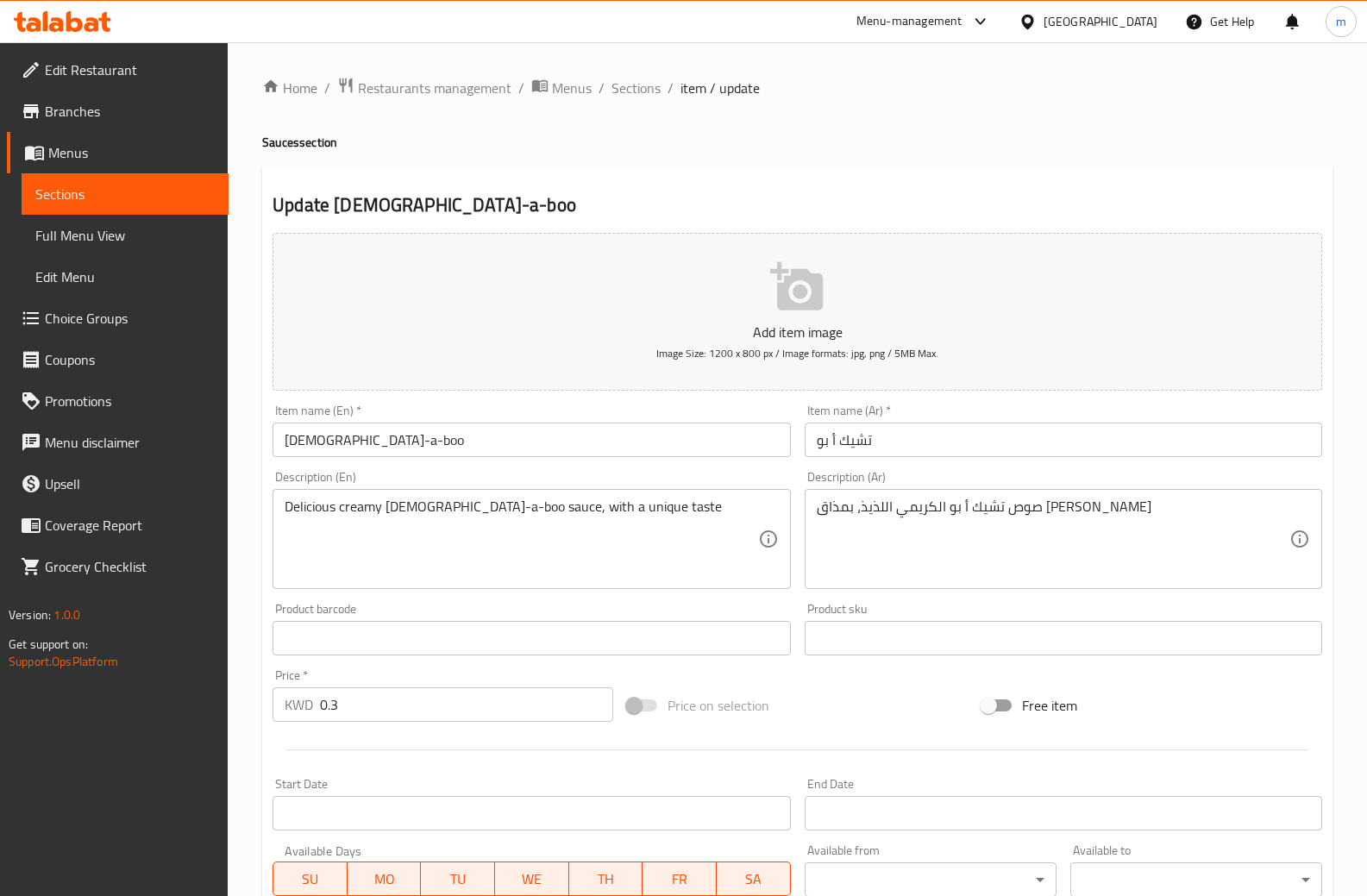
click at [318, 441] on input "Chick-a-boo" at bounding box center [531, 439] width 517 height 34
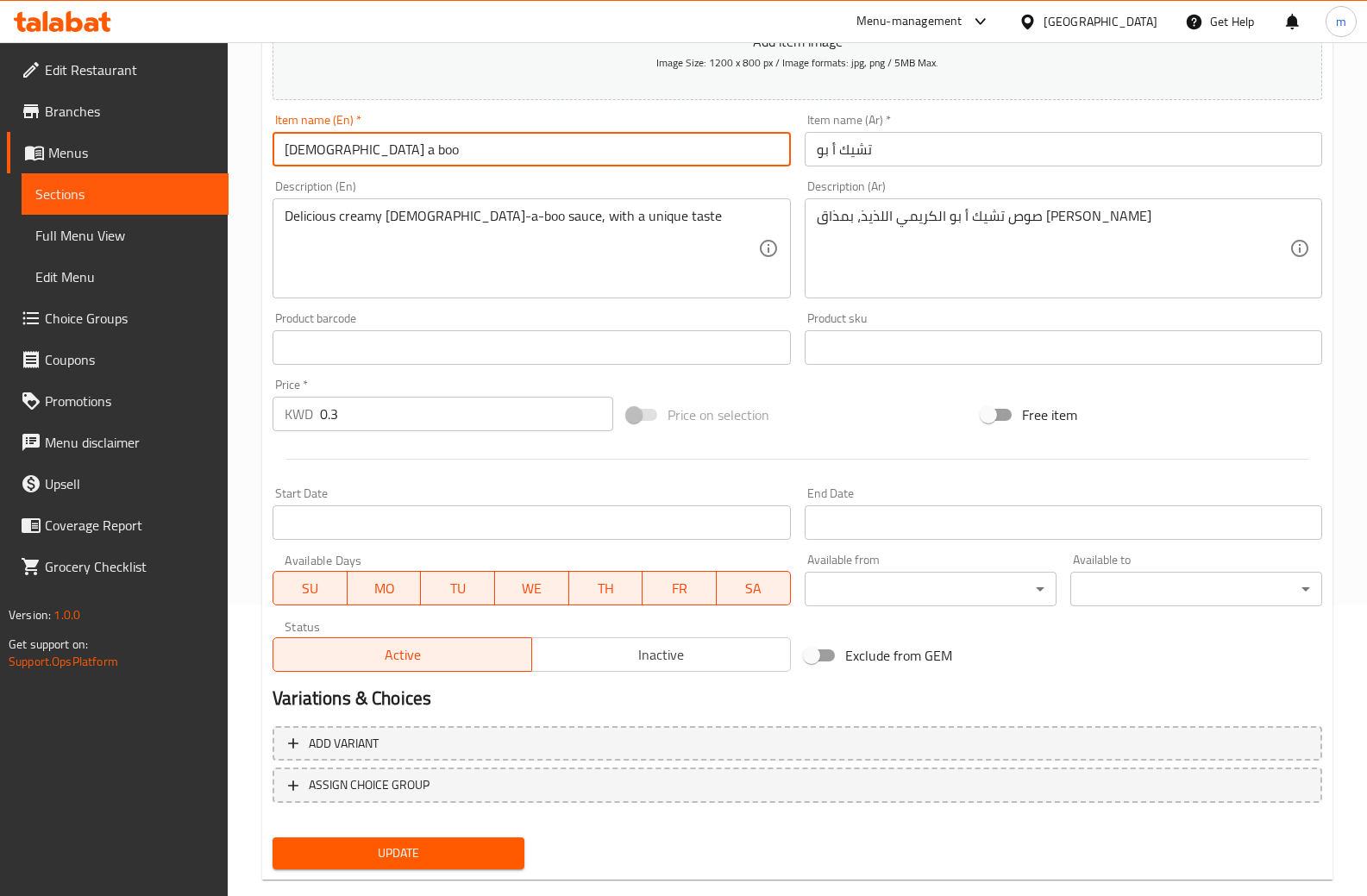
scroll to position [323, 0]
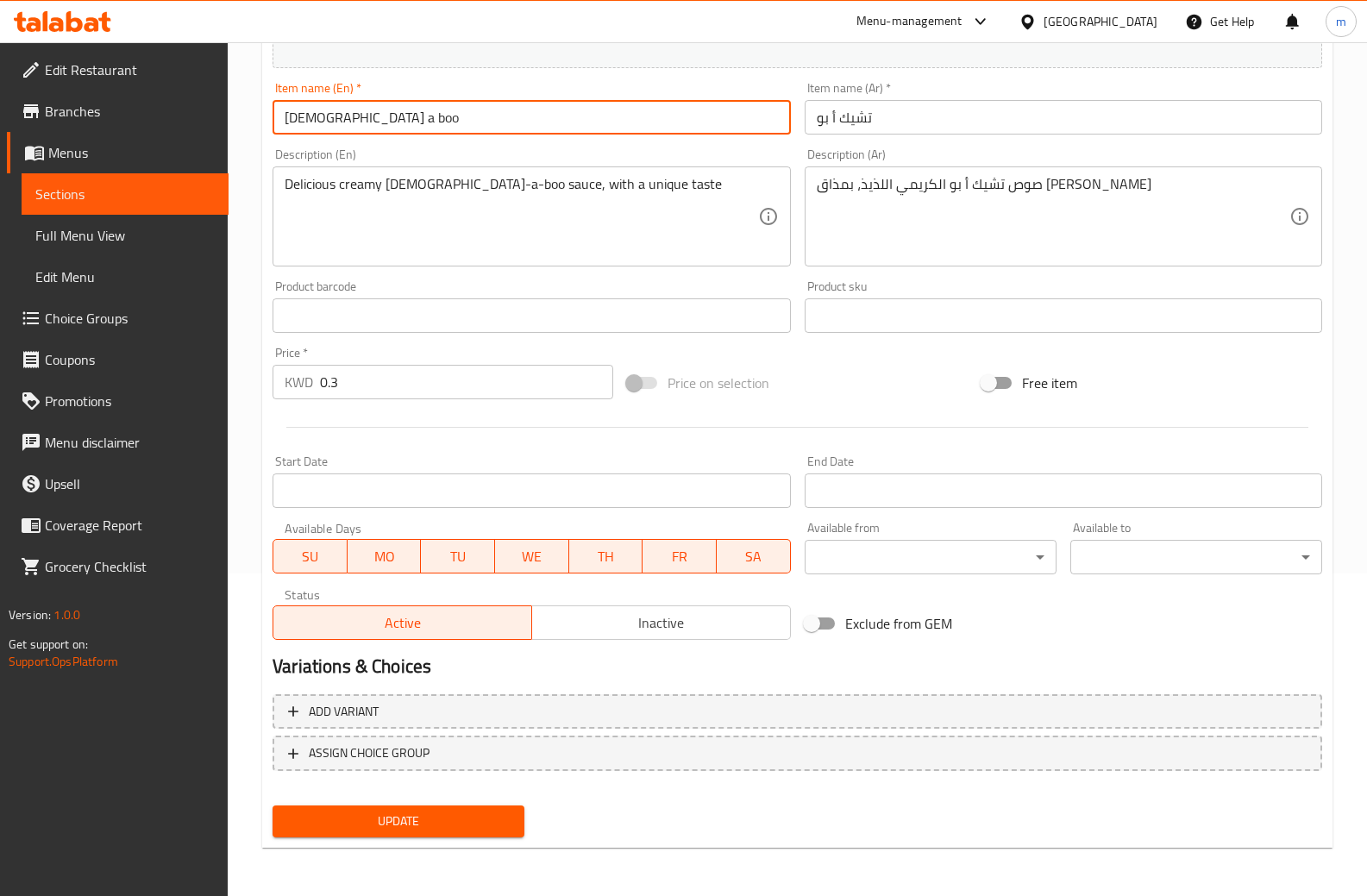
type input "Chick a boo"
click at [454, 823] on span "Update" at bounding box center [399, 821] width 224 height 22
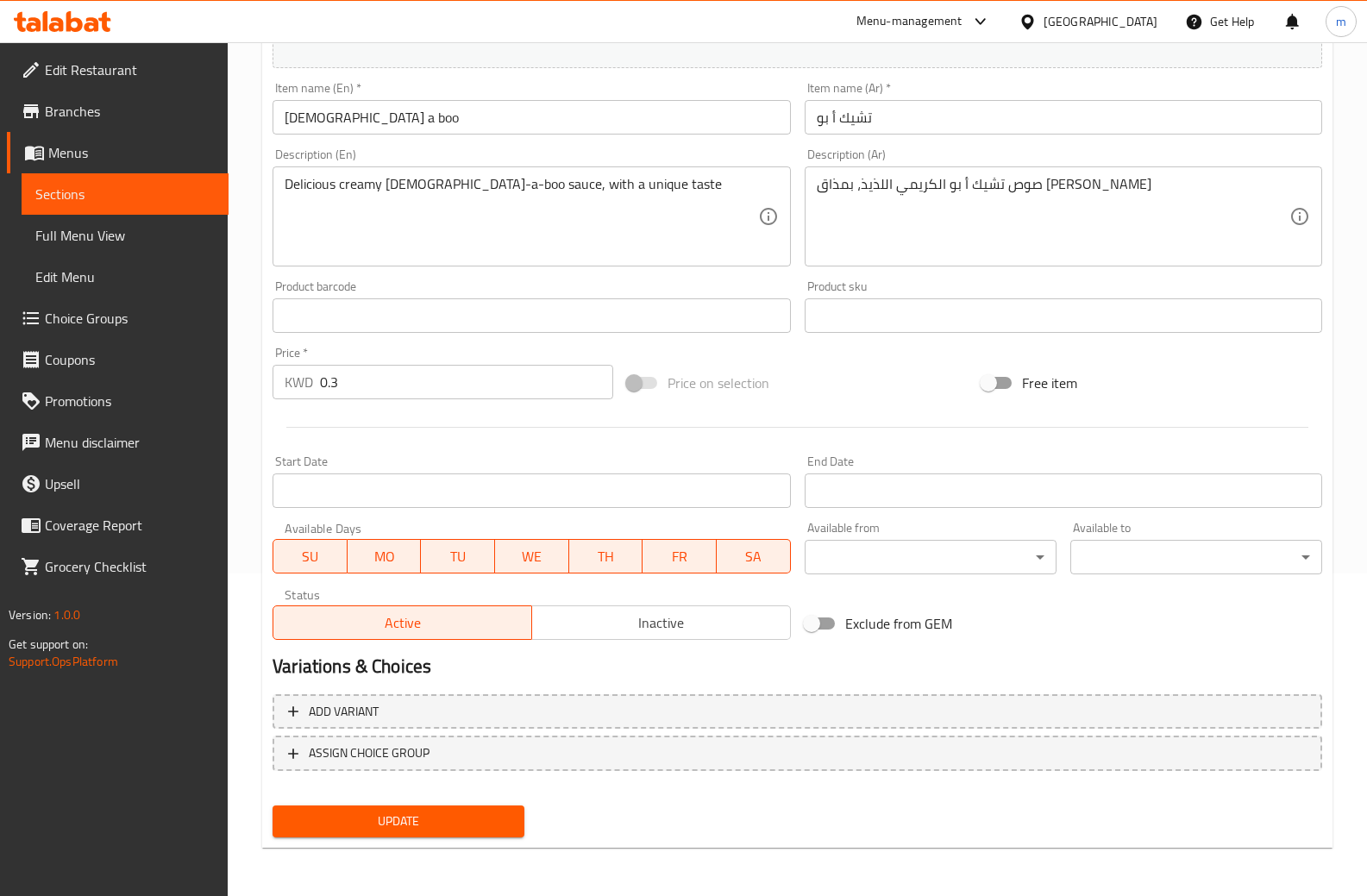
click at [101, 19] on icon at bounding box center [104, 22] width 12 height 20
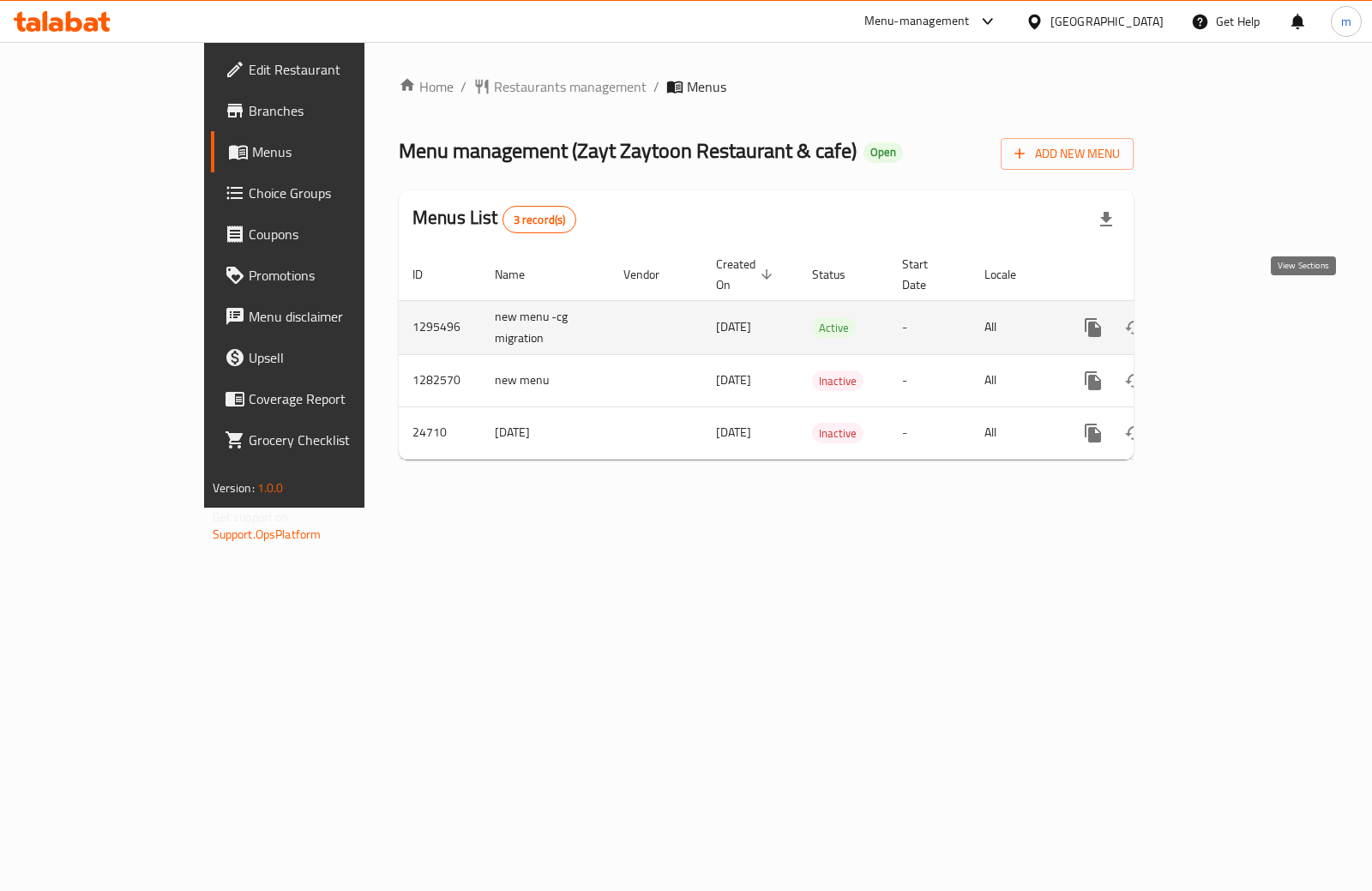
click at [1225, 320] on icon "enhanced table" at bounding box center [1217, 328] width 16 height 16
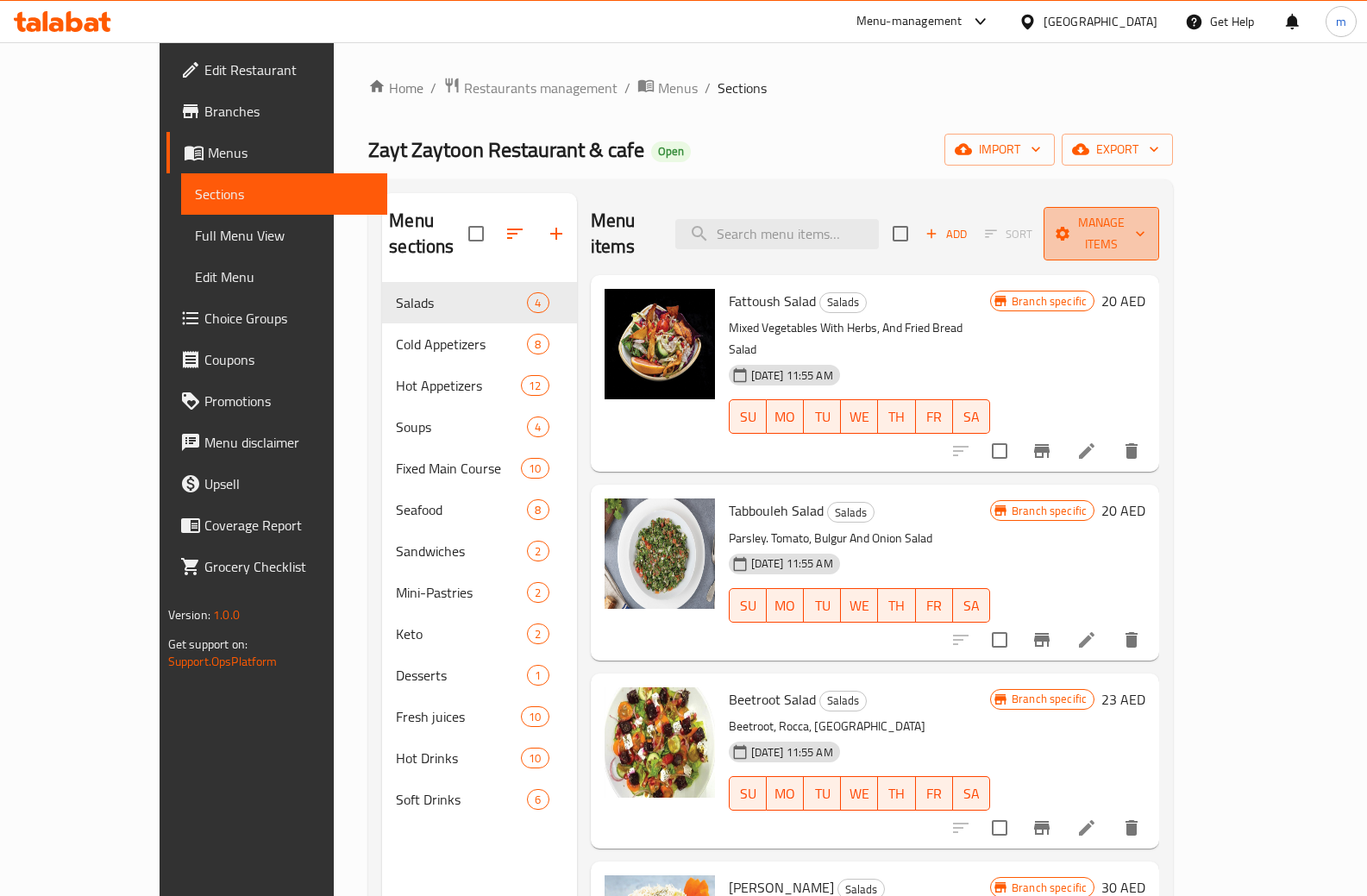
click at [1069, 226] on icon "button" at bounding box center [1062, 233] width 14 height 14
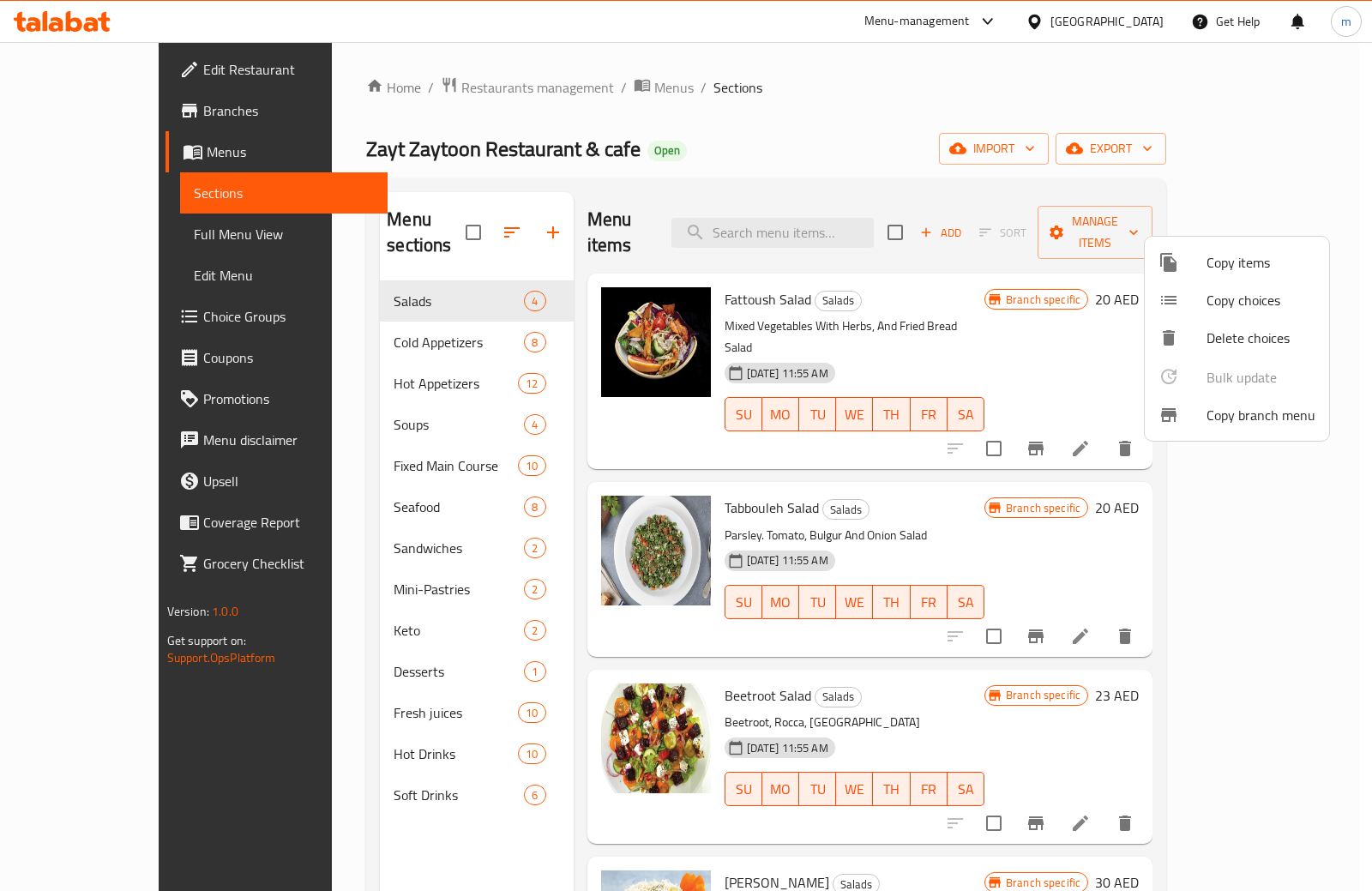
click at [1259, 412] on span "Copy branch menu" at bounding box center [1261, 416] width 109 height 21
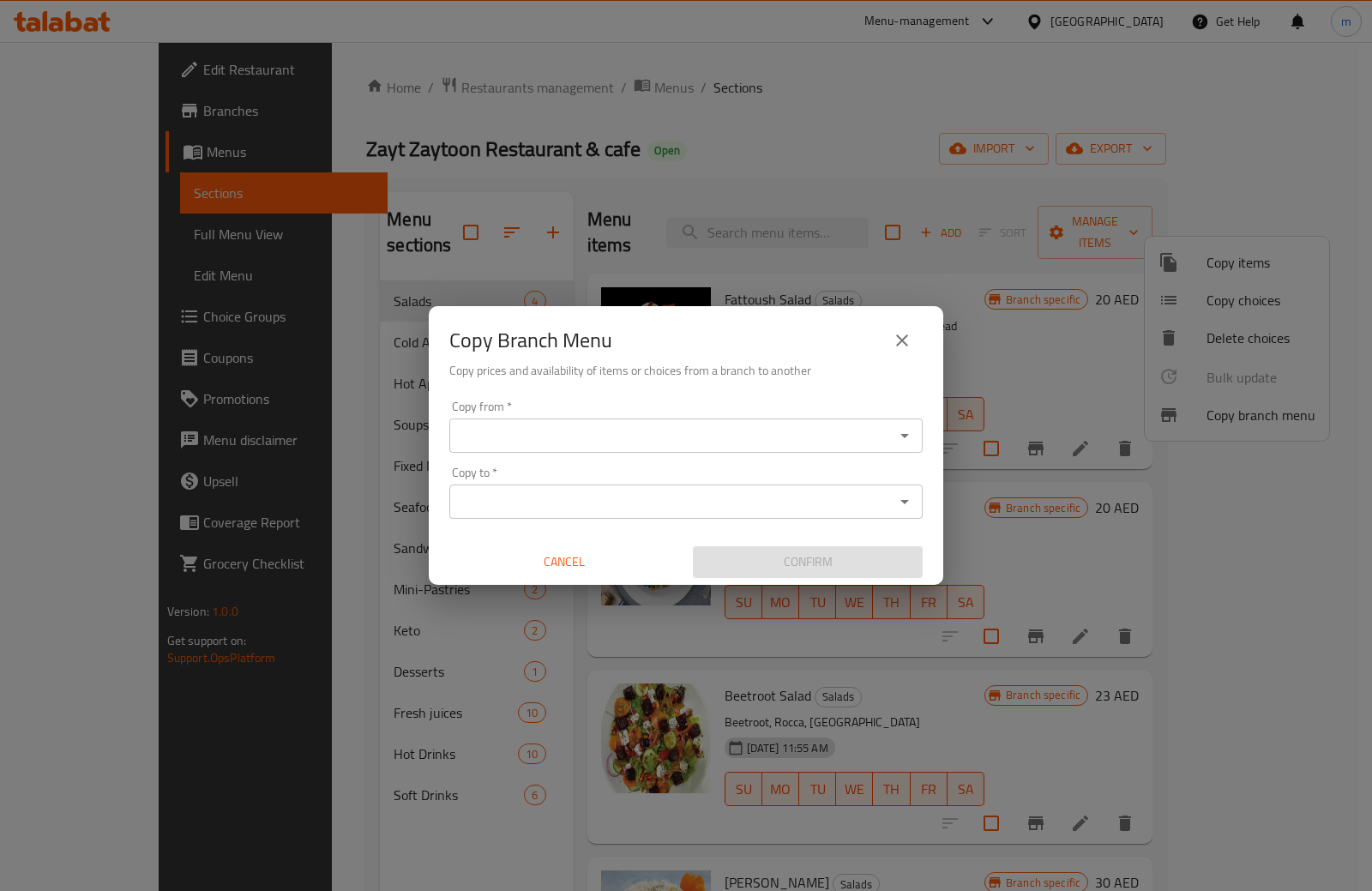
click at [564, 429] on input "Copy from   *" at bounding box center [672, 436] width 435 height 24
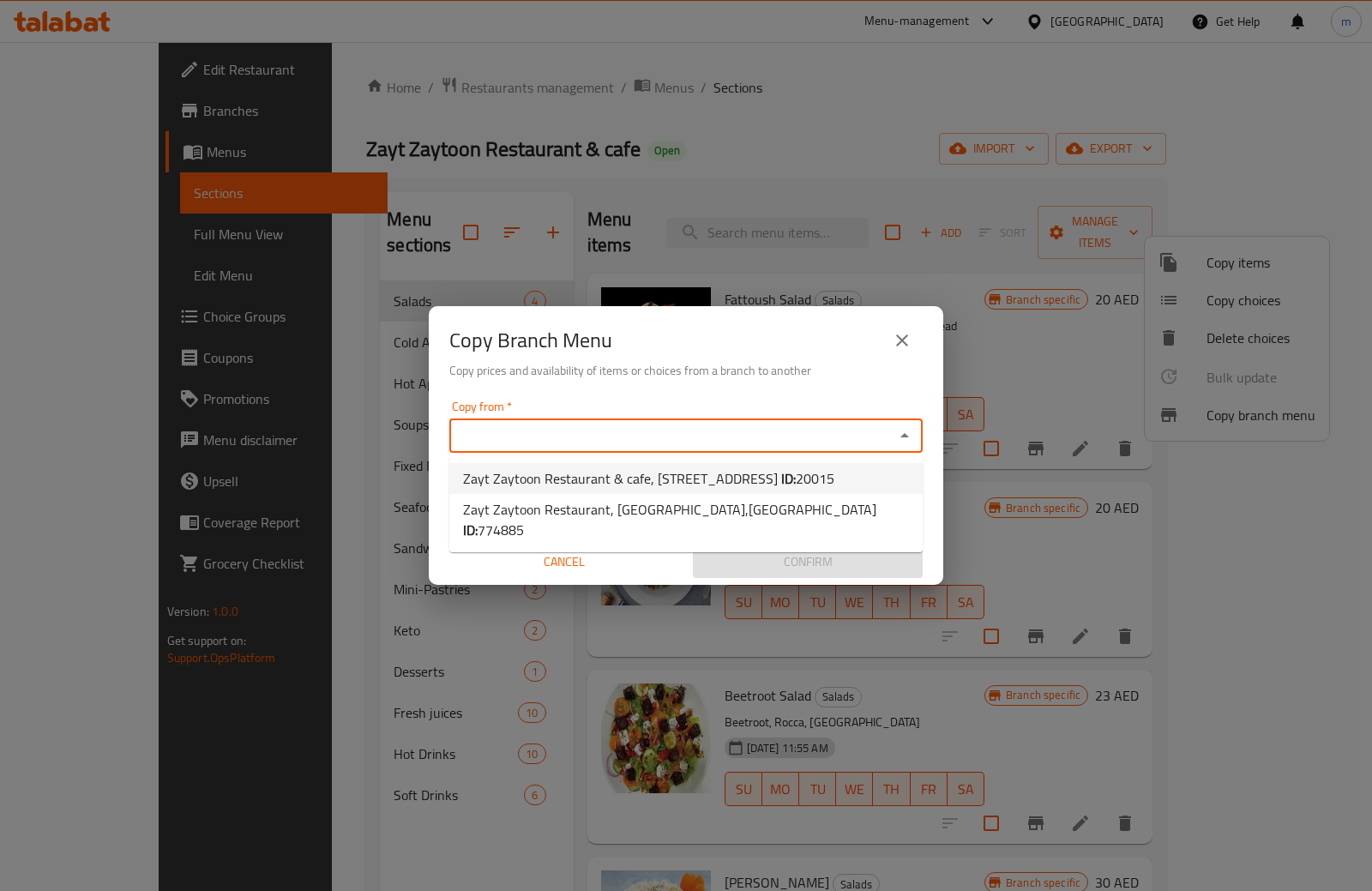
click at [543, 476] on span "Zayt Zaytoon Restaurant & cafe, Al Barsha 1 ID: 20015" at bounding box center [649, 479] width 371 height 21
type input "Zayt Zaytoon Restaurant & cafe, Al Barsha 1"
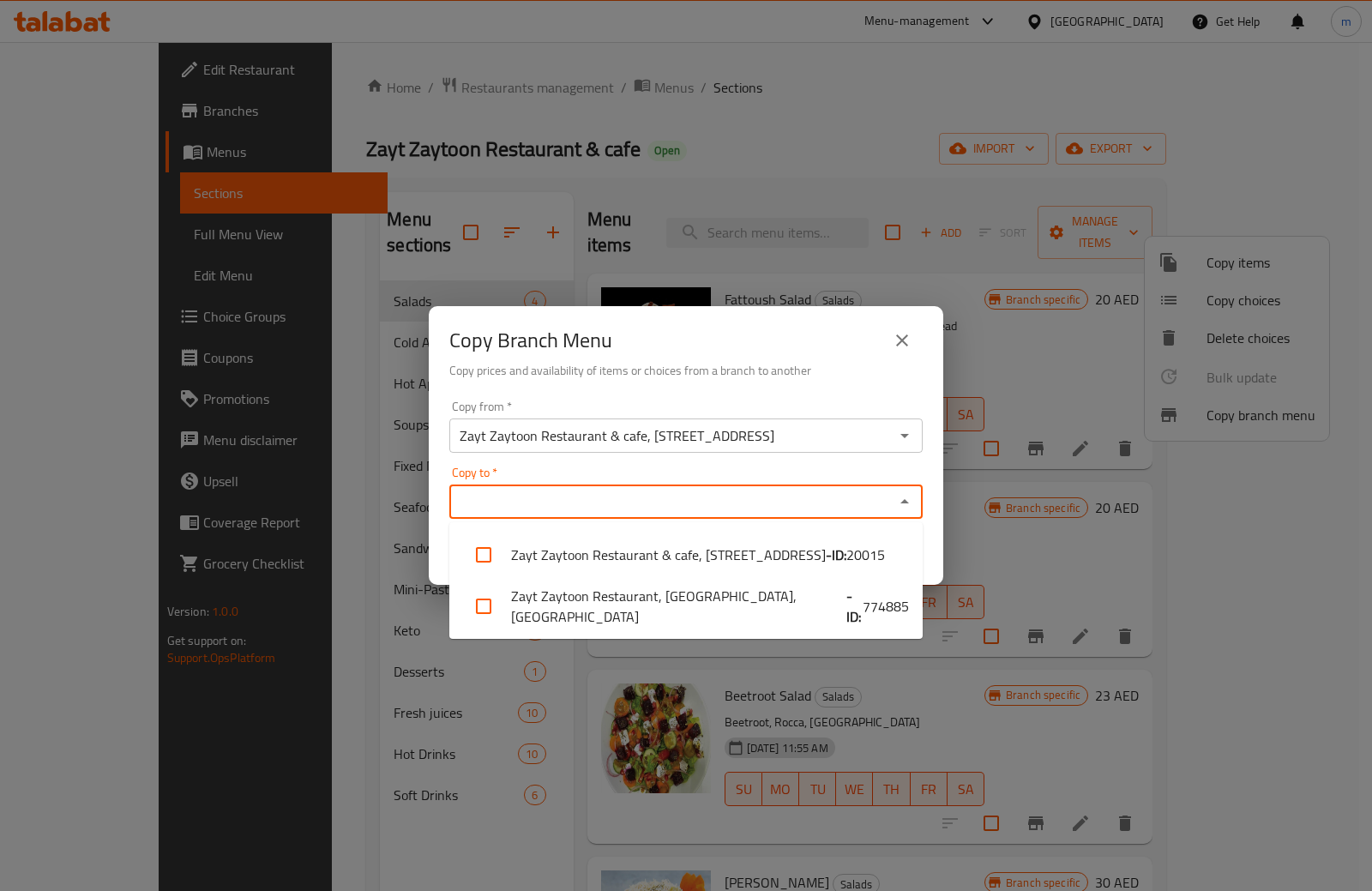
click at [523, 505] on input "Copy to   *" at bounding box center [672, 502] width 435 height 24
click at [672, 614] on li "Zayt Zaytoon Restaurant, Al Jaddaf,Al Jaddaf - ID: 774885" at bounding box center [686, 606] width 474 height 51
checkbox input "true"
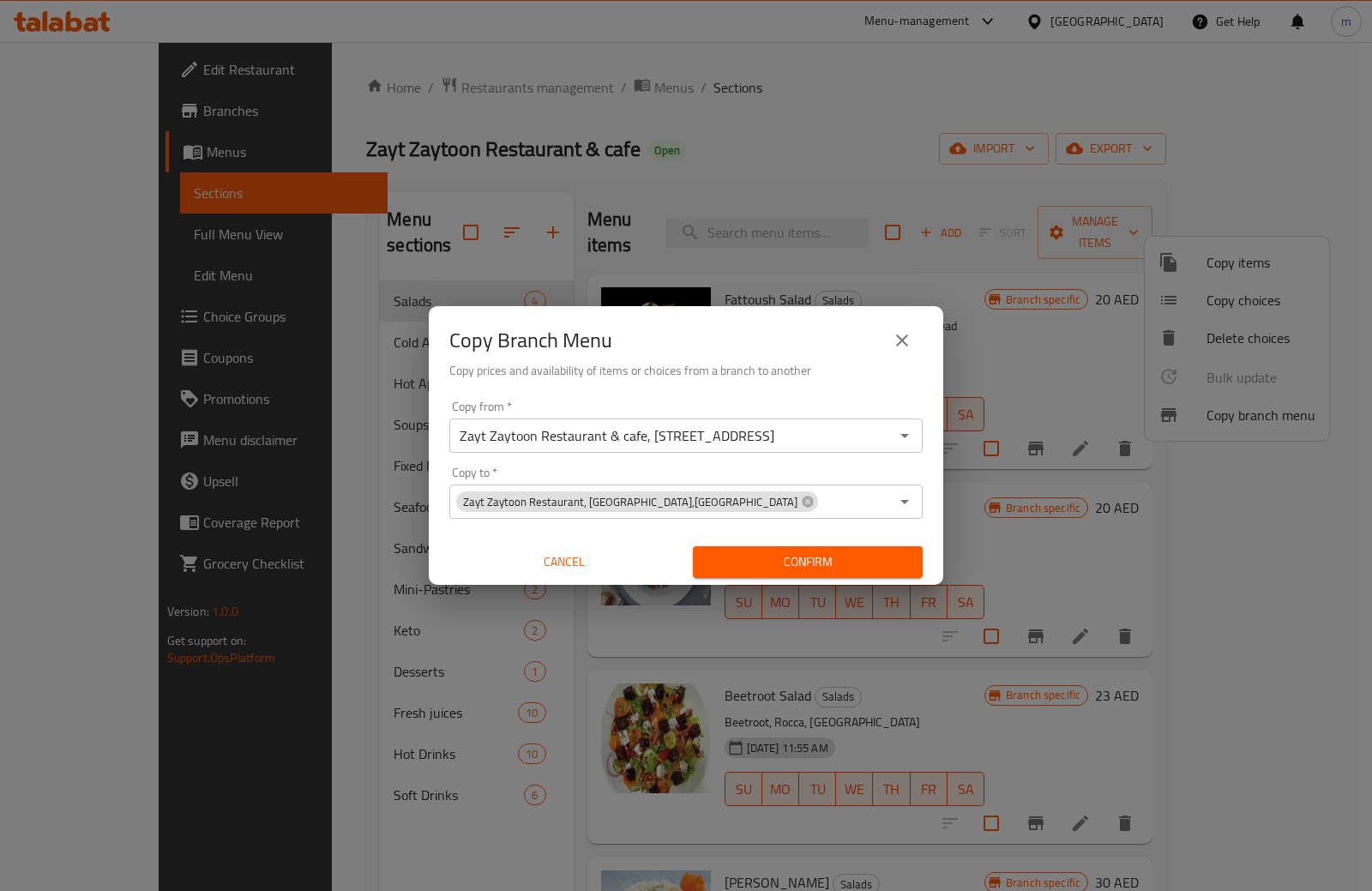
click at [107, 802] on div "Copy Branch Menu Copy prices and availability of items or choices from a branch…" at bounding box center [686, 445] width 1372 height 891
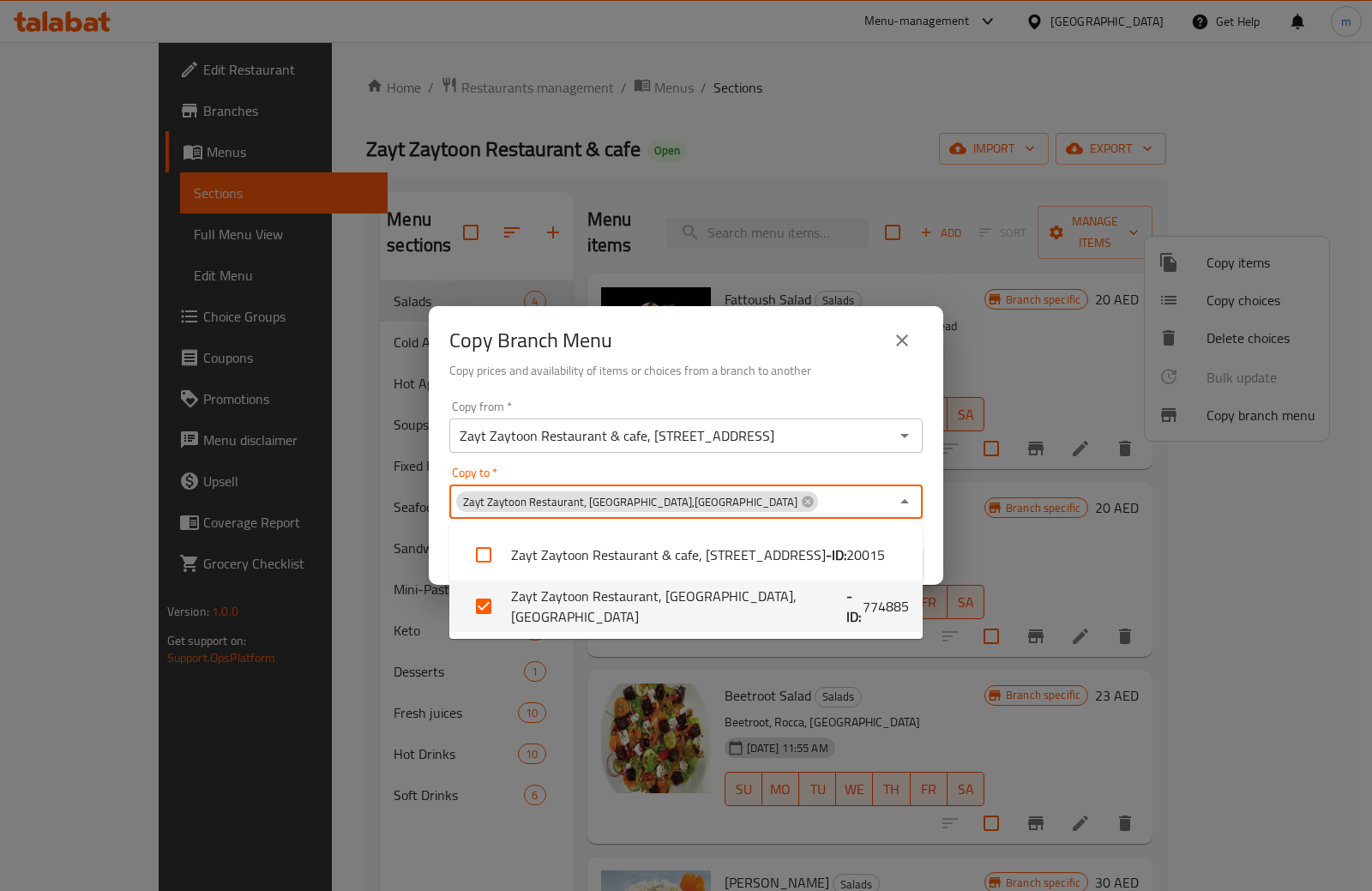
click at [820, 499] on input "Copy to   *" at bounding box center [855, 502] width 70 height 24
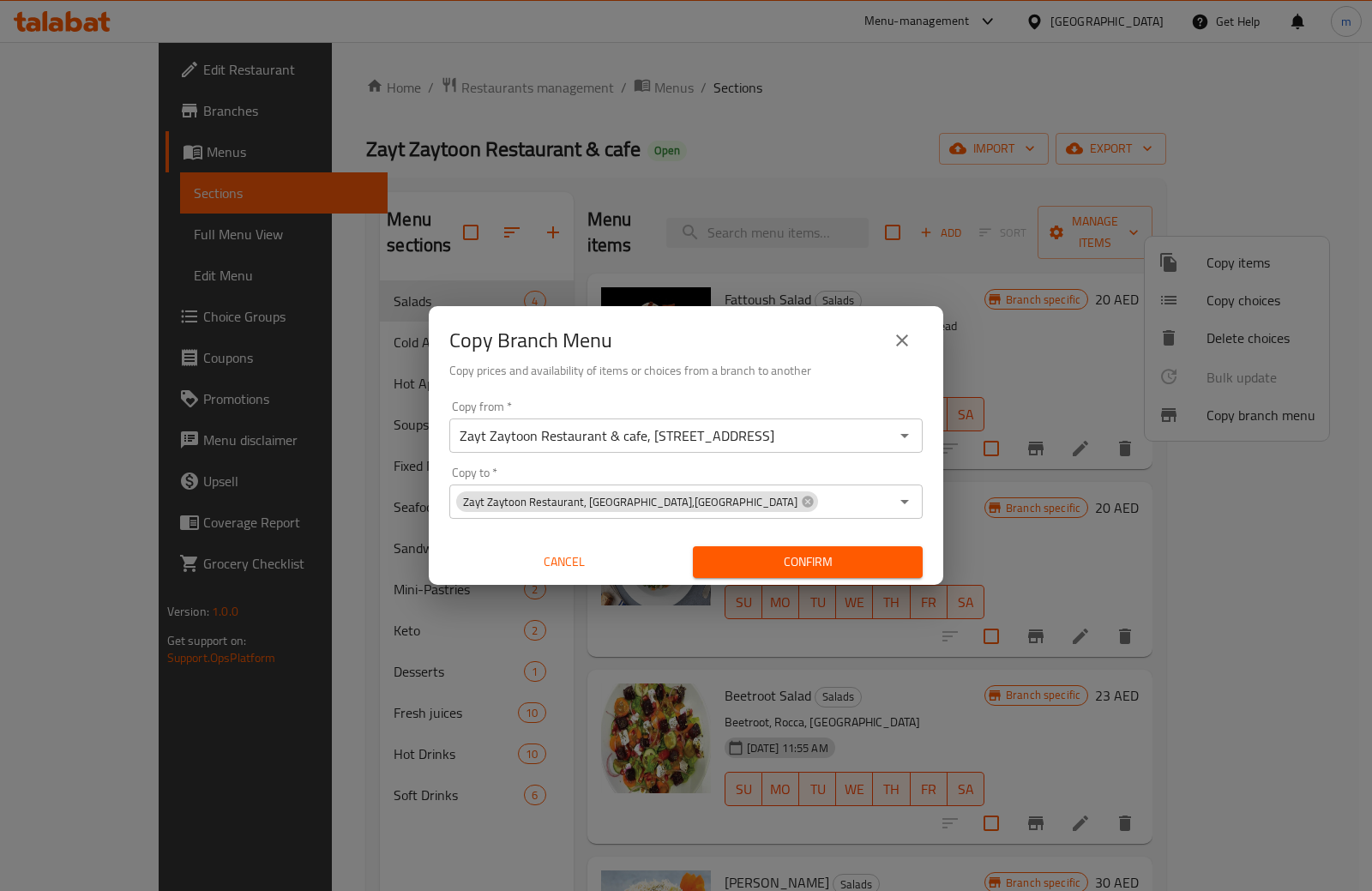
click at [115, 794] on div "Copy Branch Menu Copy prices and availability of items or choices from a branch…" at bounding box center [686, 445] width 1372 height 891
click at [846, 561] on span "Confirm" at bounding box center [808, 562] width 203 height 22
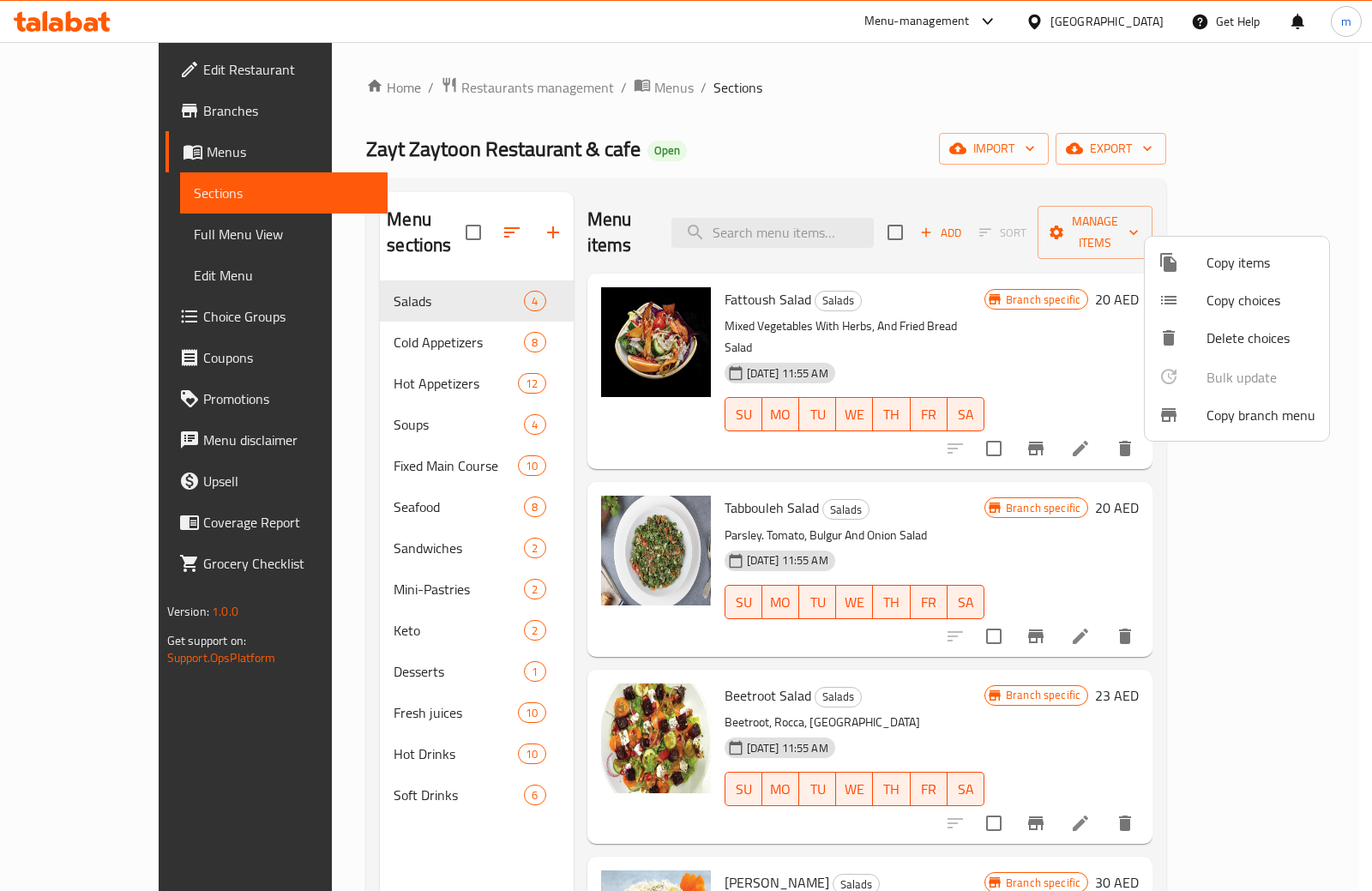
click at [663, 138] on div at bounding box center [686, 445] width 1372 height 891
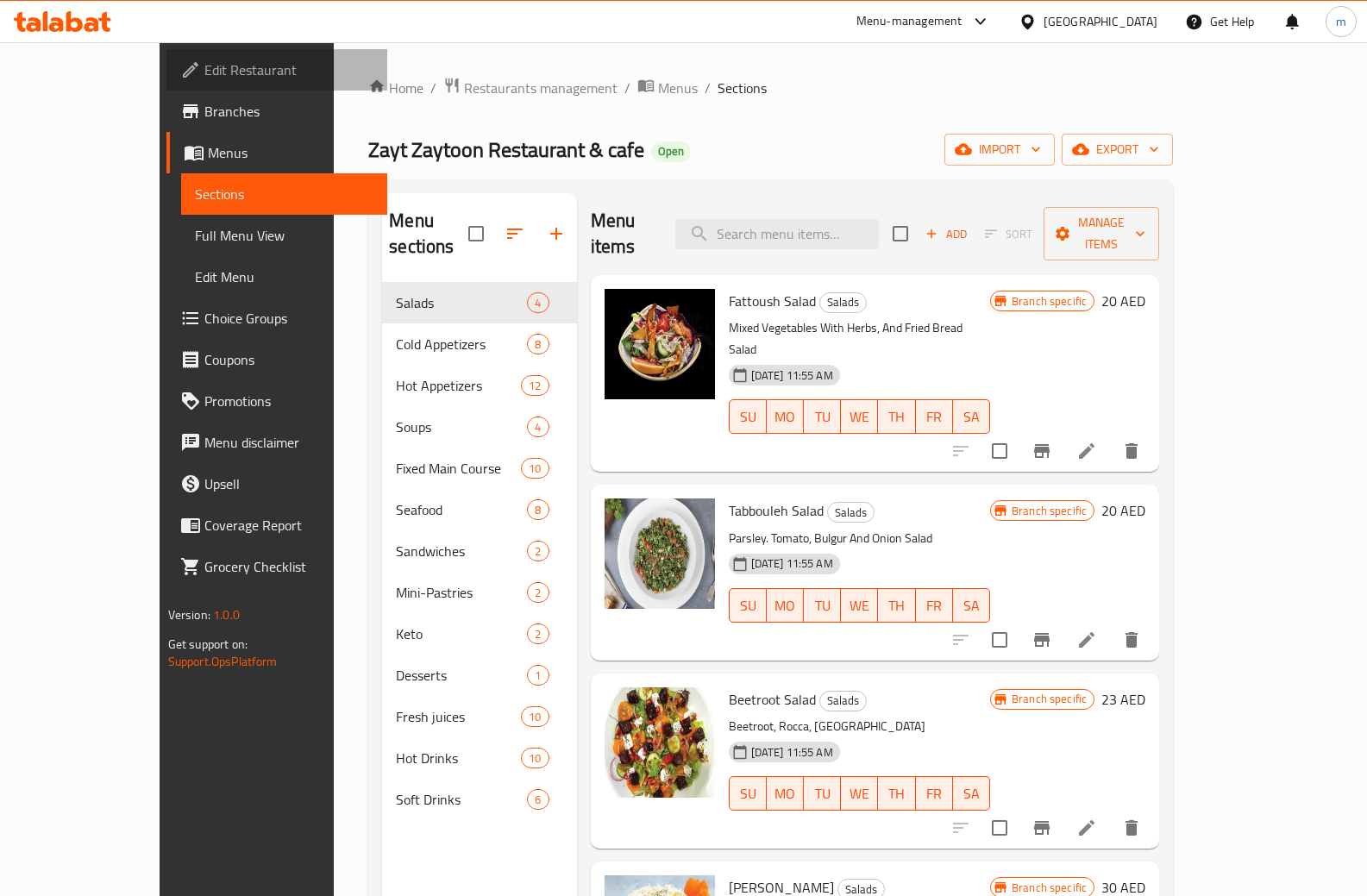
click at [205, 73] on span "Edit Restaurant" at bounding box center [289, 70] width 170 height 21
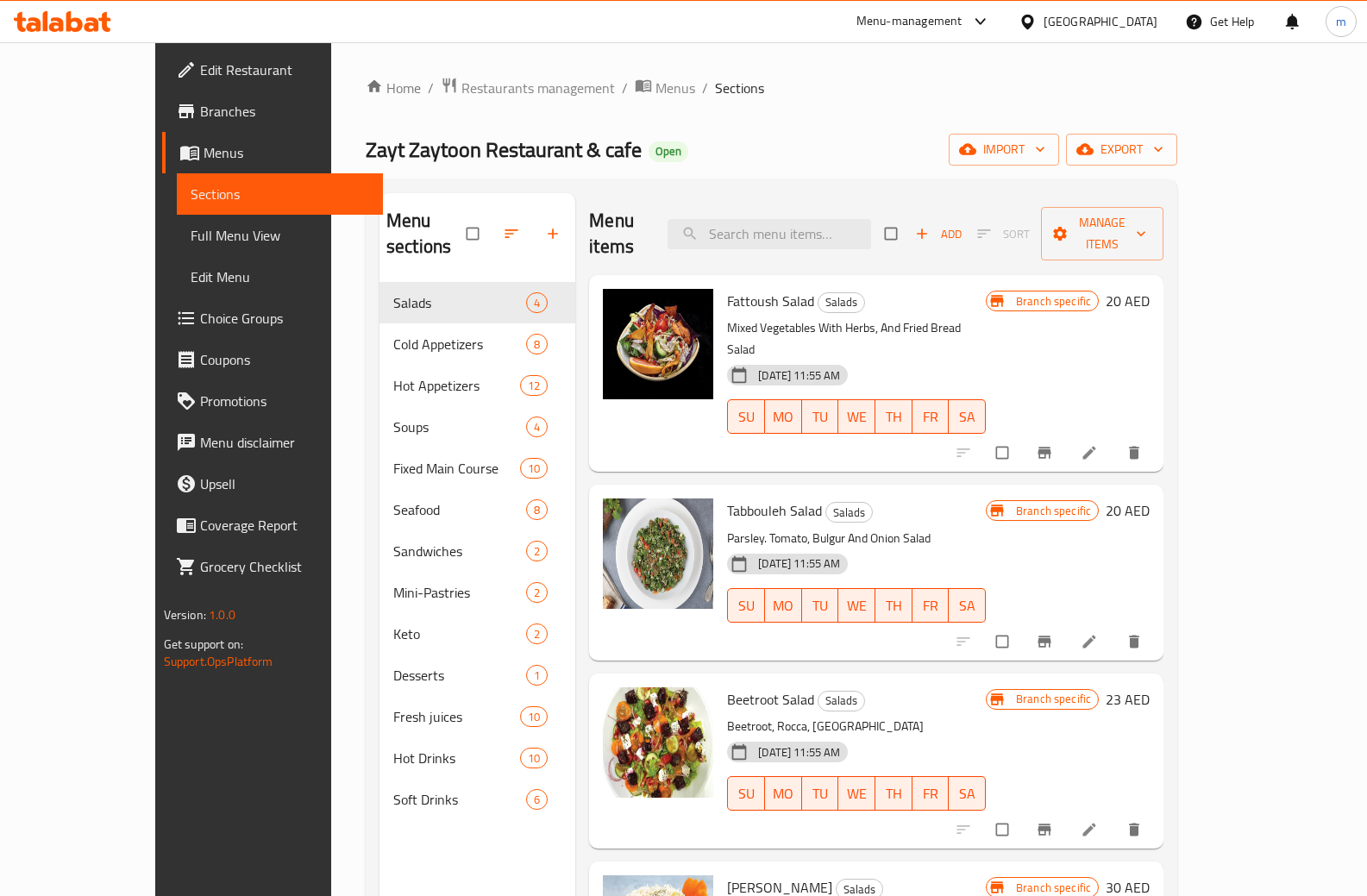
click at [200, 119] on span "Branches" at bounding box center [285, 111] width 170 height 21
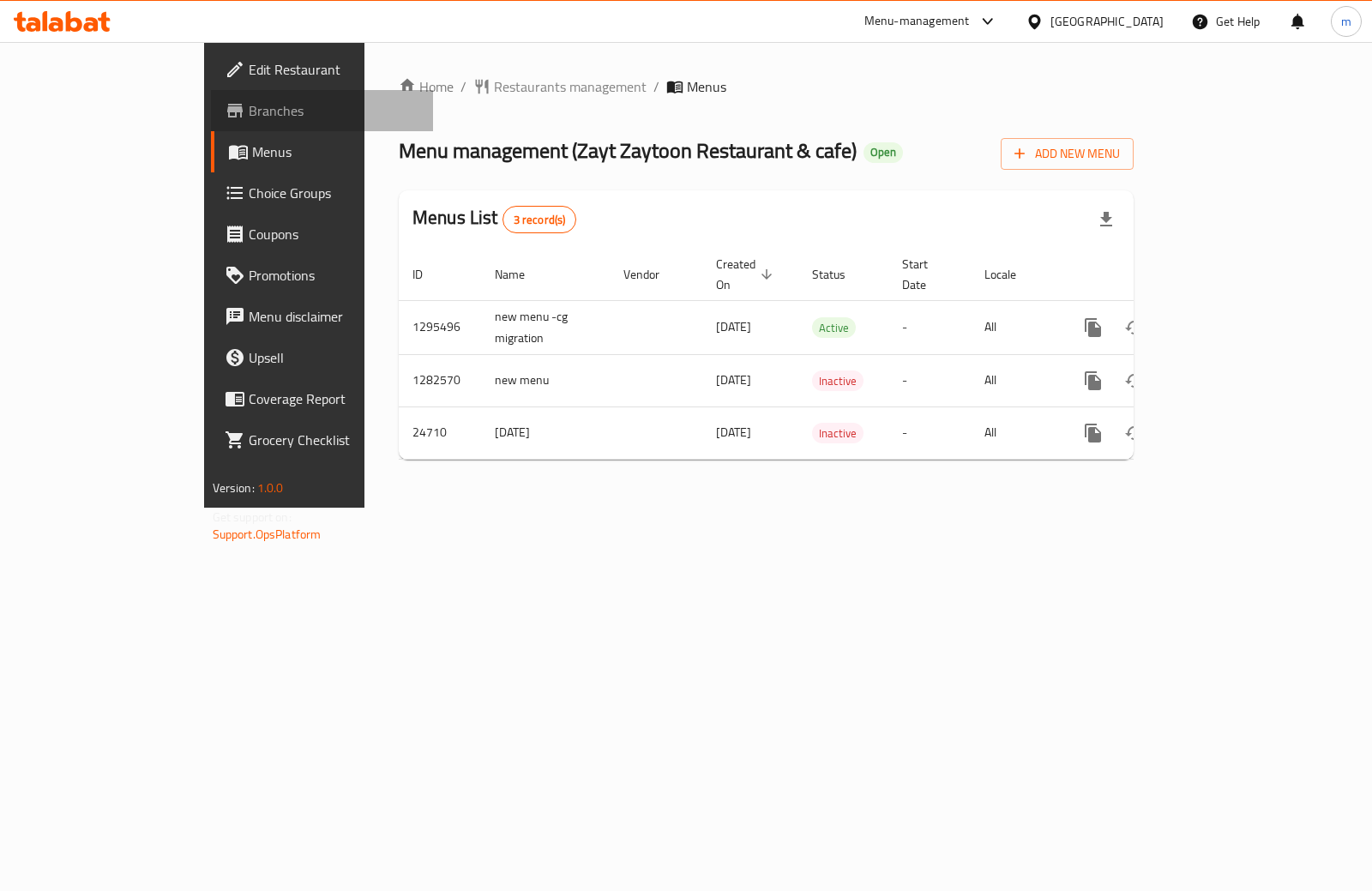
click at [249, 113] on span "Branches" at bounding box center [334, 110] width 170 height 21
click at [249, 118] on span "Branches" at bounding box center [334, 110] width 170 height 21
click at [211, 125] on link "Branches" at bounding box center [323, 110] width 223 height 41
click at [249, 121] on span "Branches" at bounding box center [334, 110] width 170 height 21
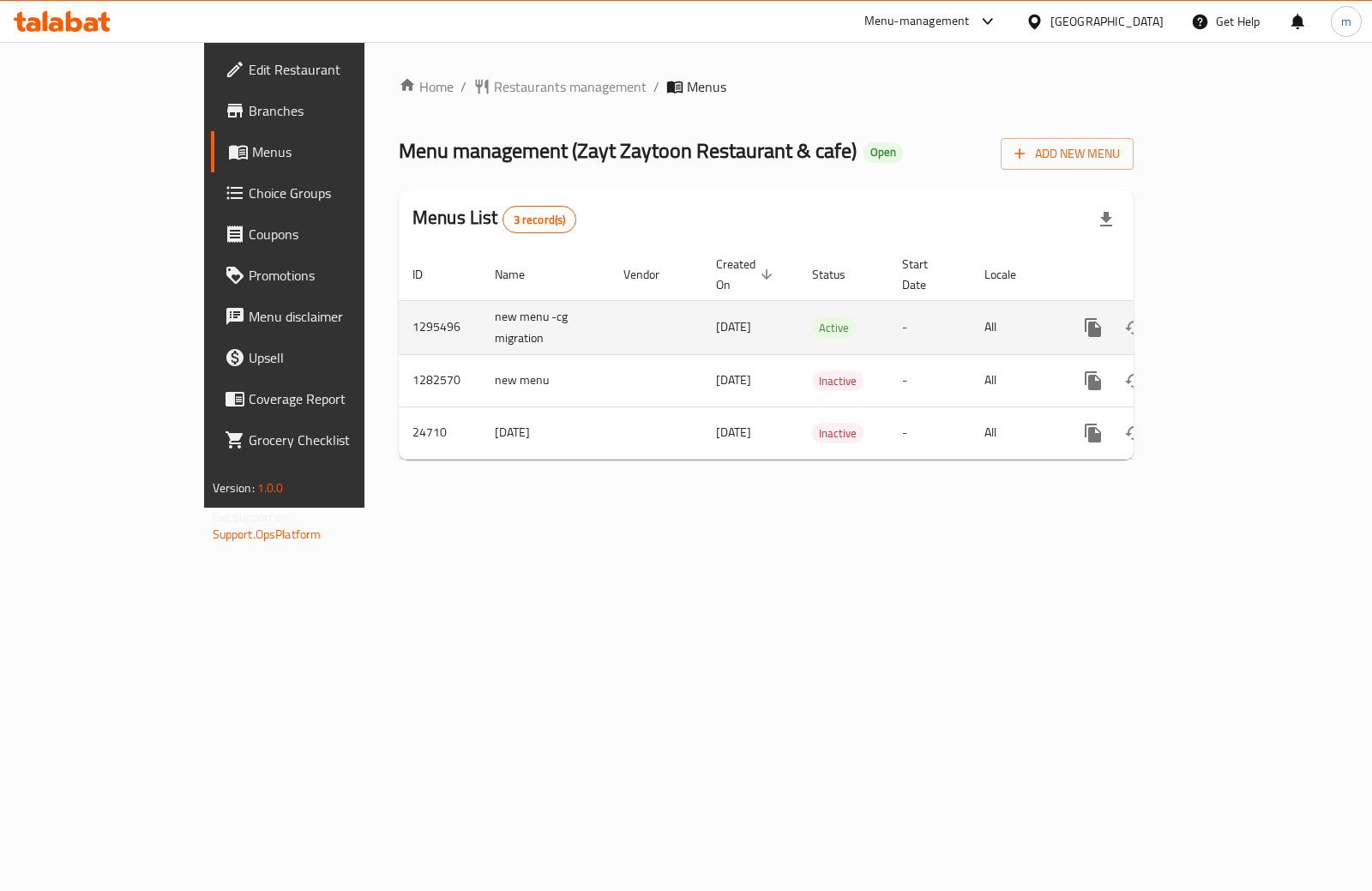
click at [1228, 317] on icon "enhanced table" at bounding box center [1217, 328] width 21 height 21
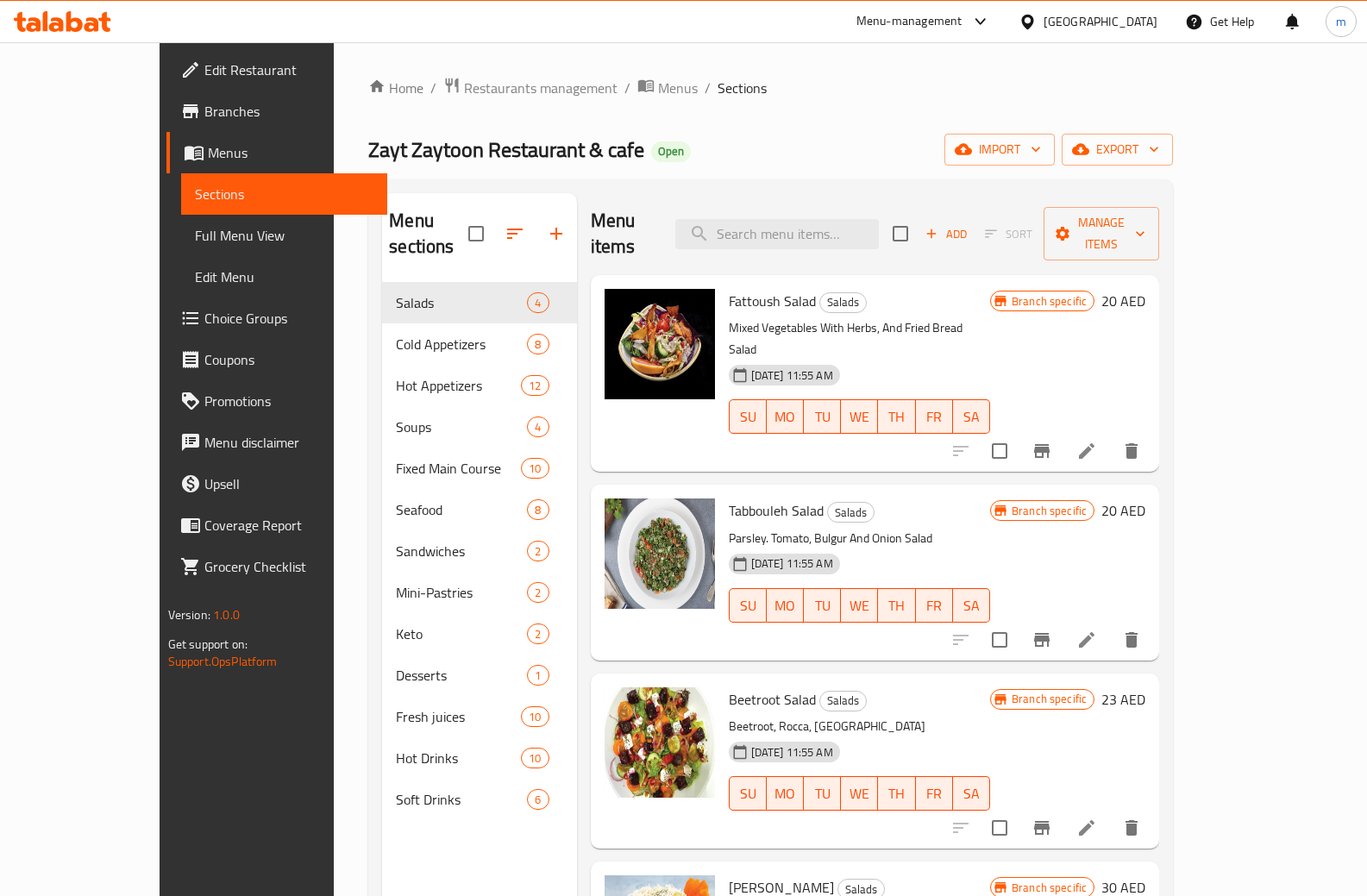
click at [208, 150] on span "Menus" at bounding box center [291, 153] width 166 height 21
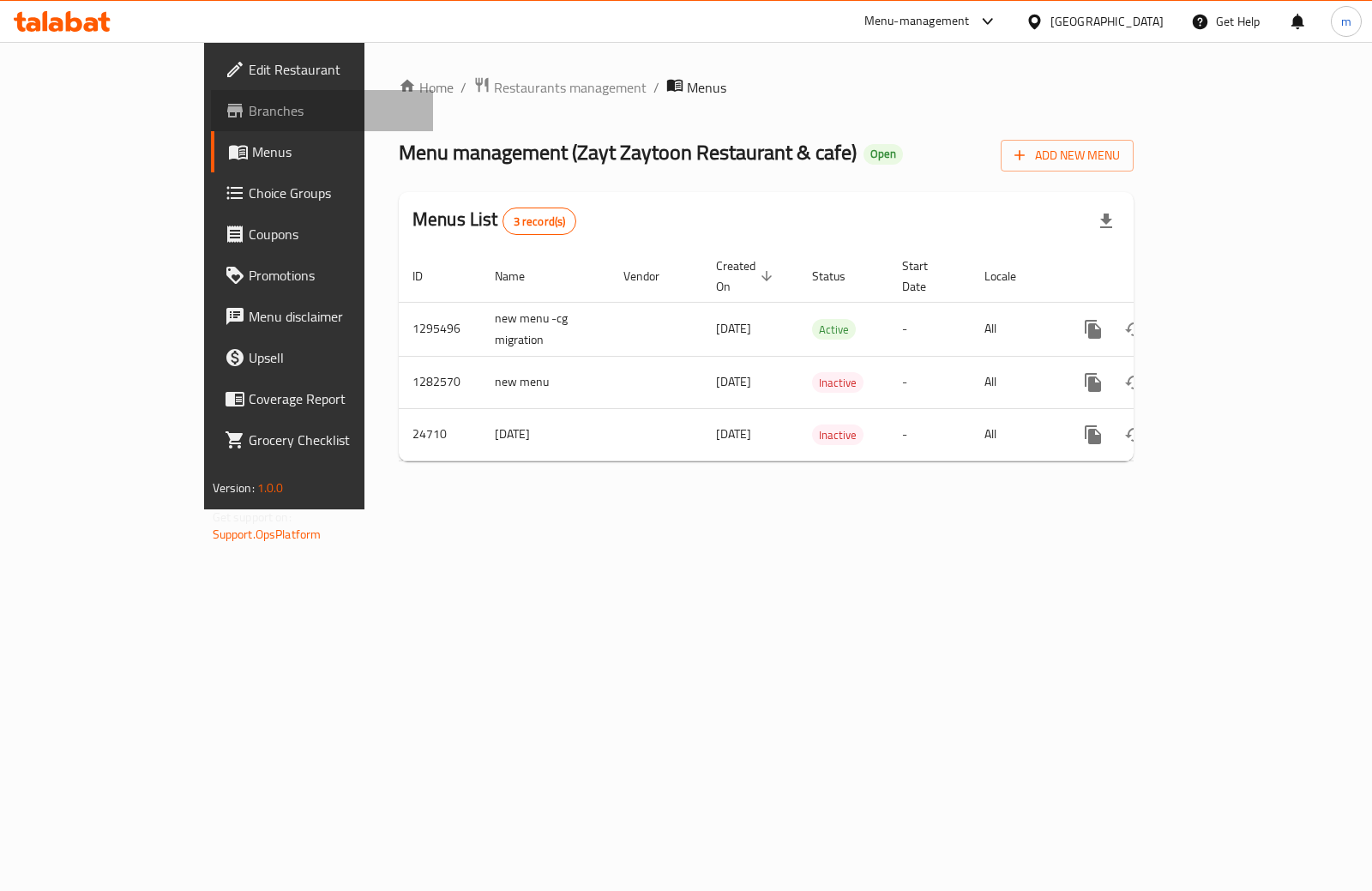
click at [249, 118] on span "Branches" at bounding box center [334, 110] width 170 height 21
